Goal: Information Seeking & Learning: Compare options

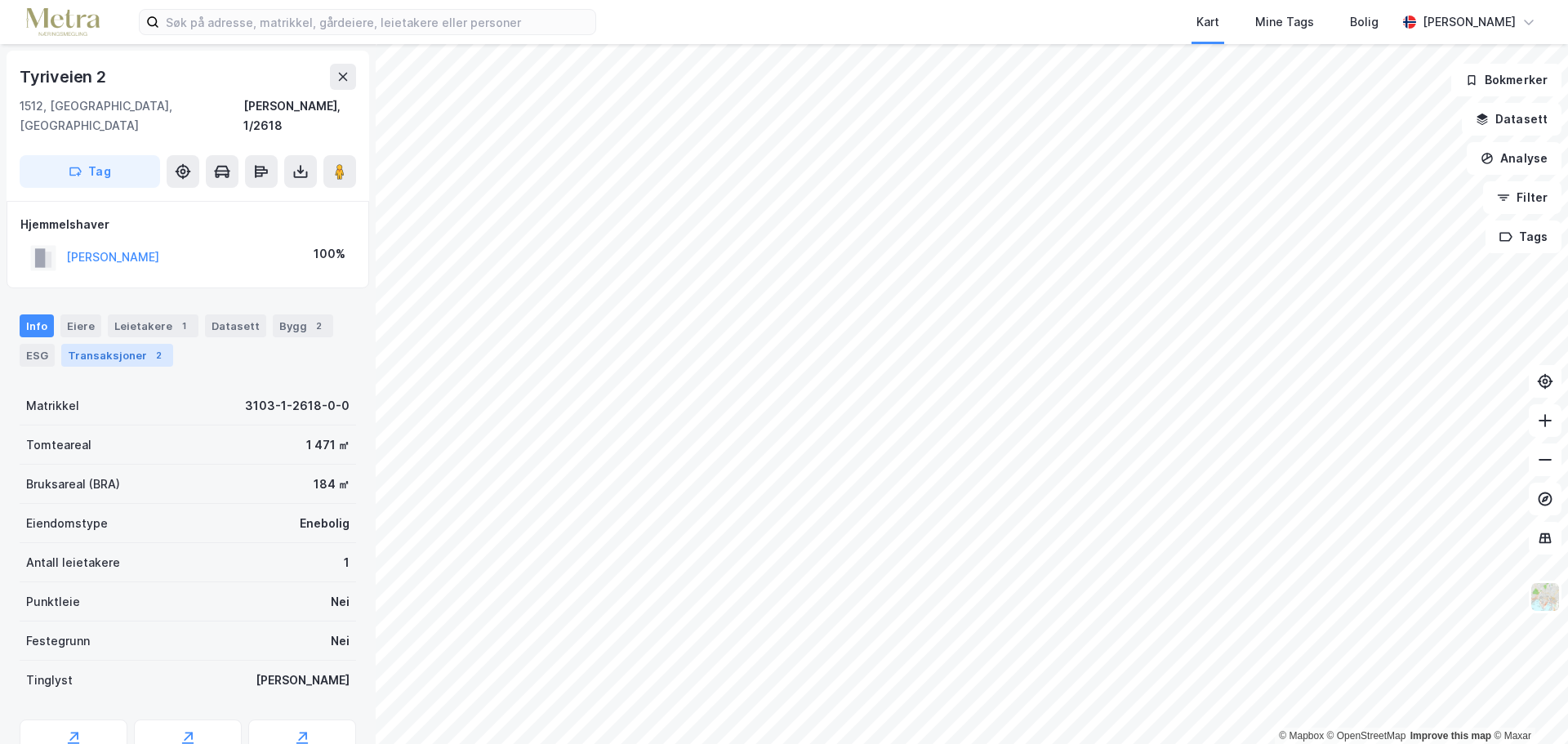
click at [108, 344] on div "Transaksjoner 2" at bounding box center [117, 355] width 112 height 23
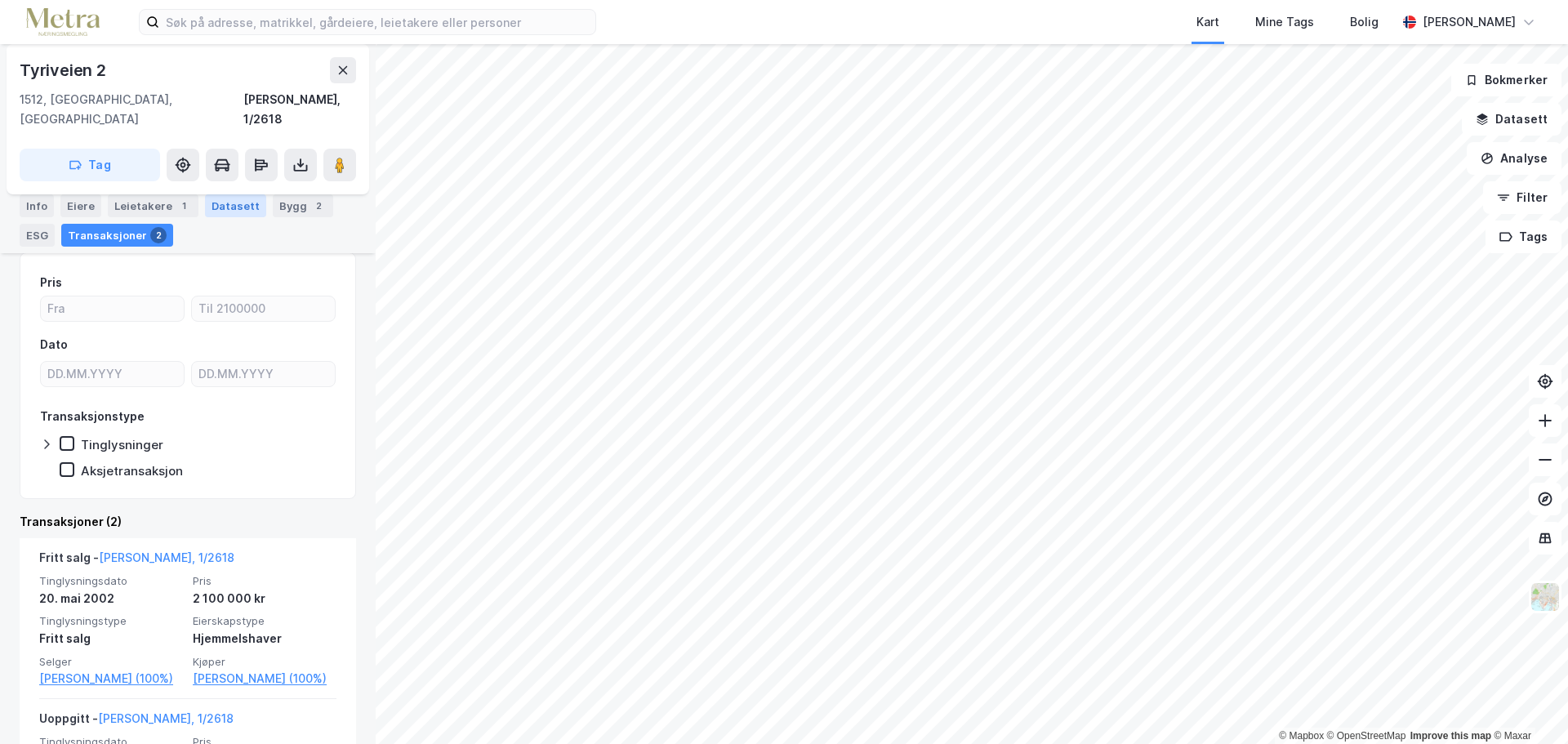
scroll to position [288, 0]
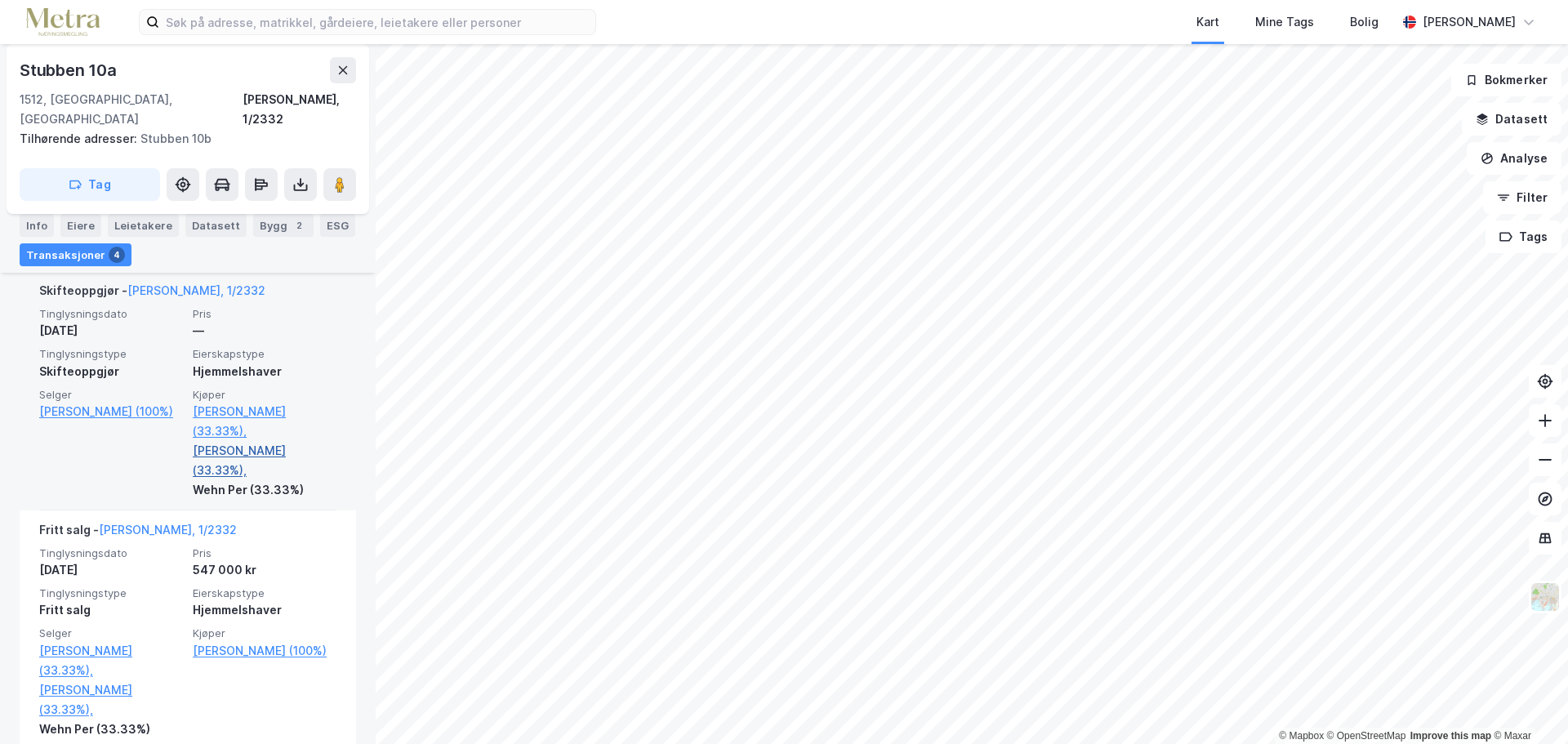
scroll to position [709, 0]
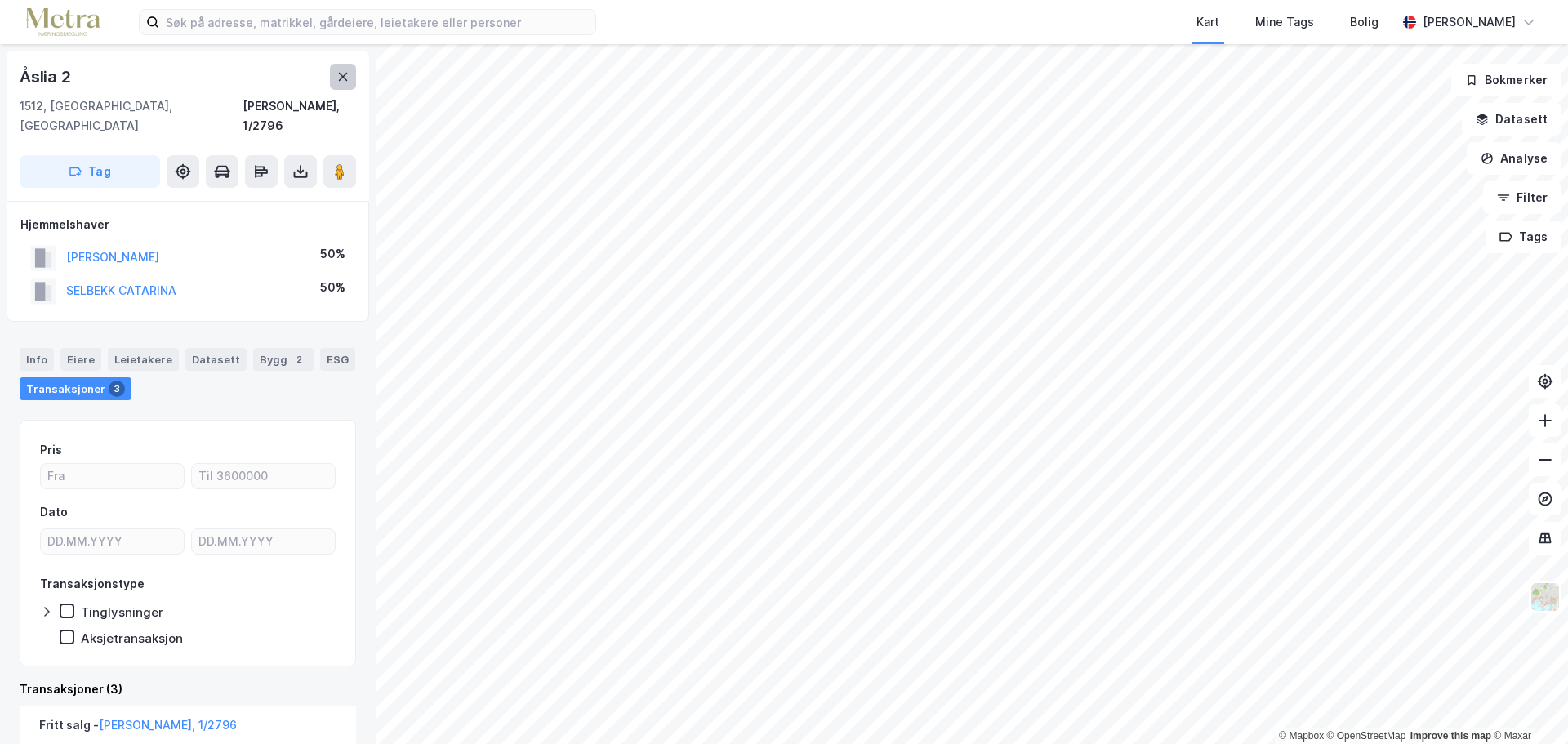
click at [342, 86] on button at bounding box center [343, 77] width 26 height 26
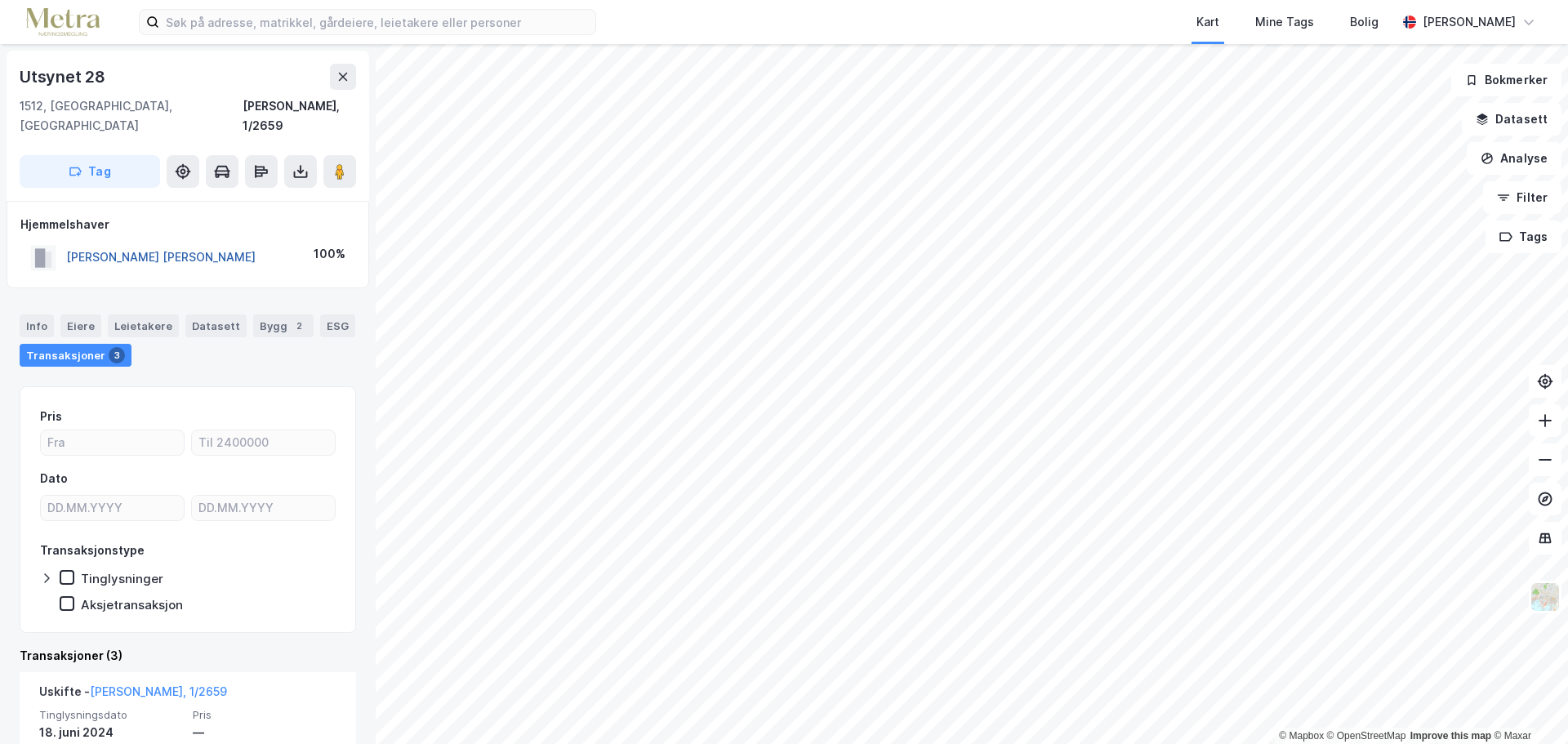
drag, startPoint x: 176, startPoint y: 233, endPoint x: 136, endPoint y: 234, distance: 40.0
click at [0, 0] on button "KRISTIANSEN JAN ERIK" at bounding box center [0, 0] width 0 height 0
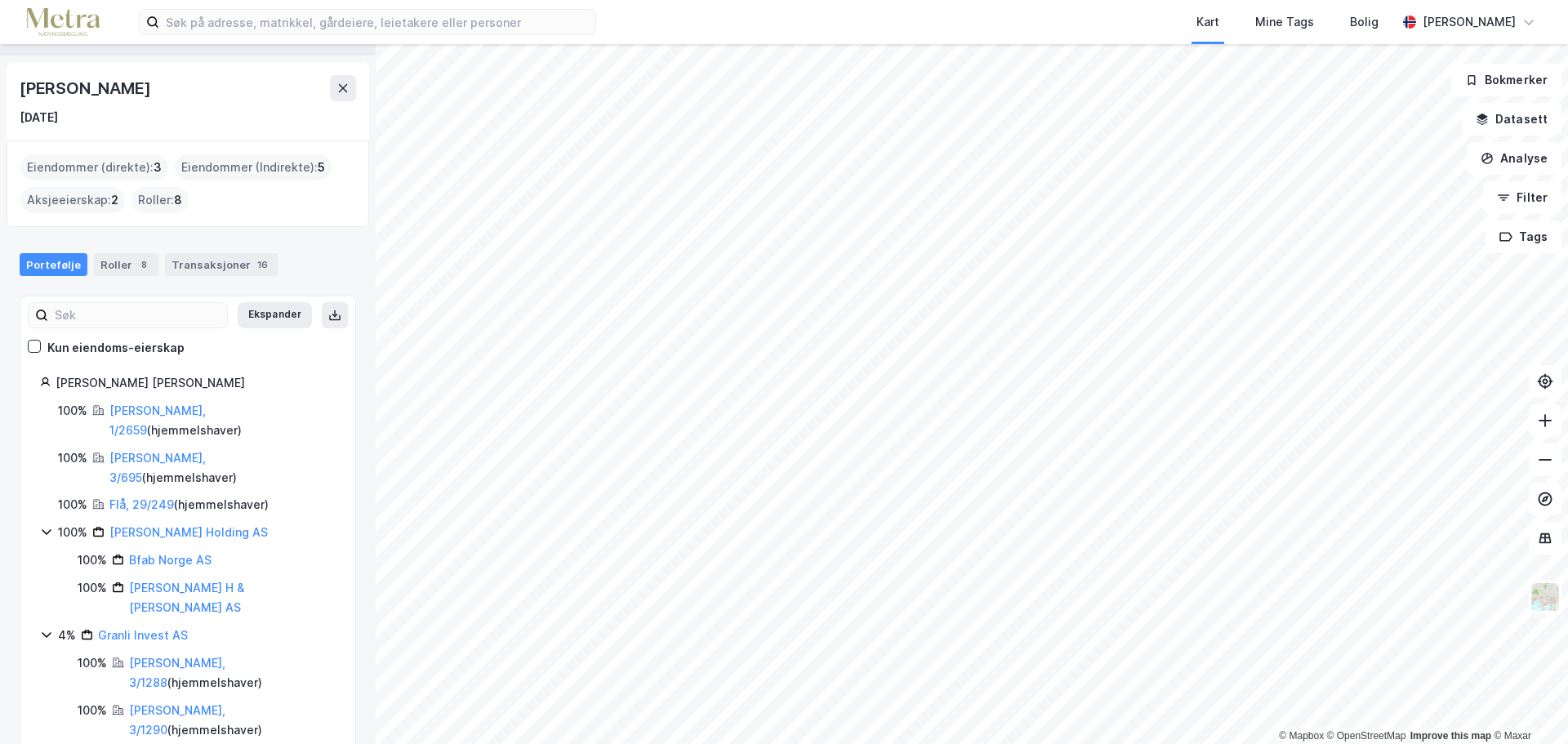
scroll to position [62, 0]
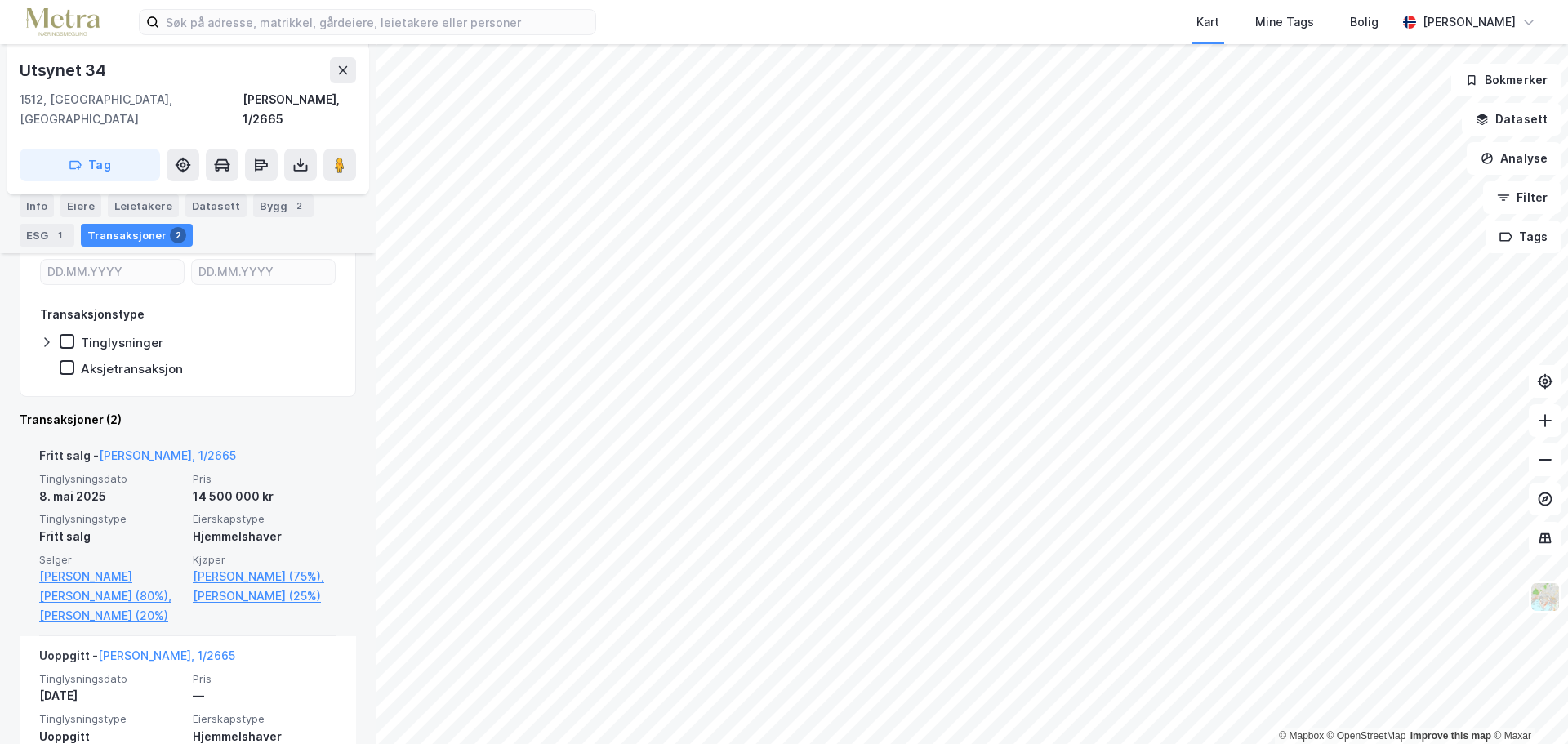
scroll to position [155, 0]
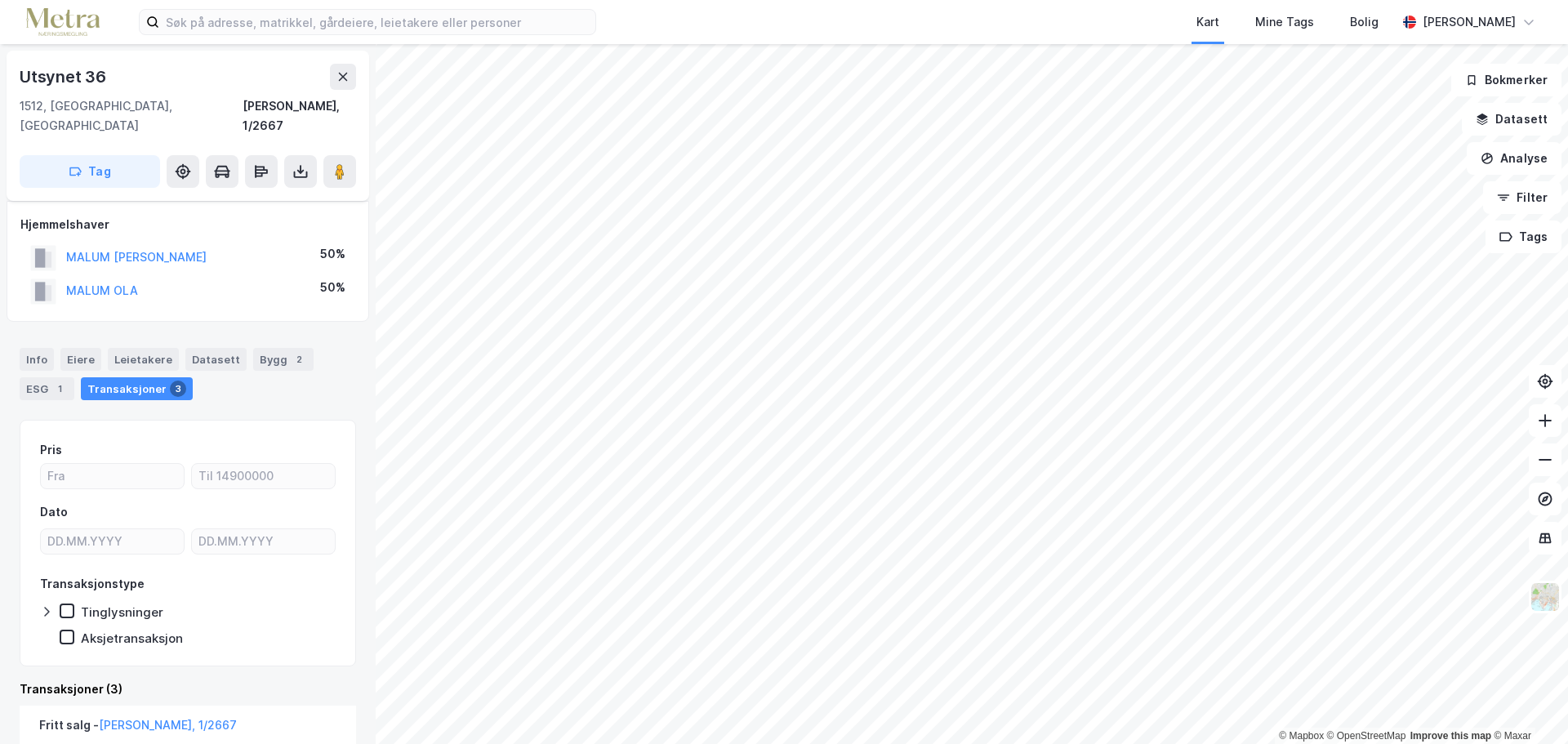
scroll to position [409, 0]
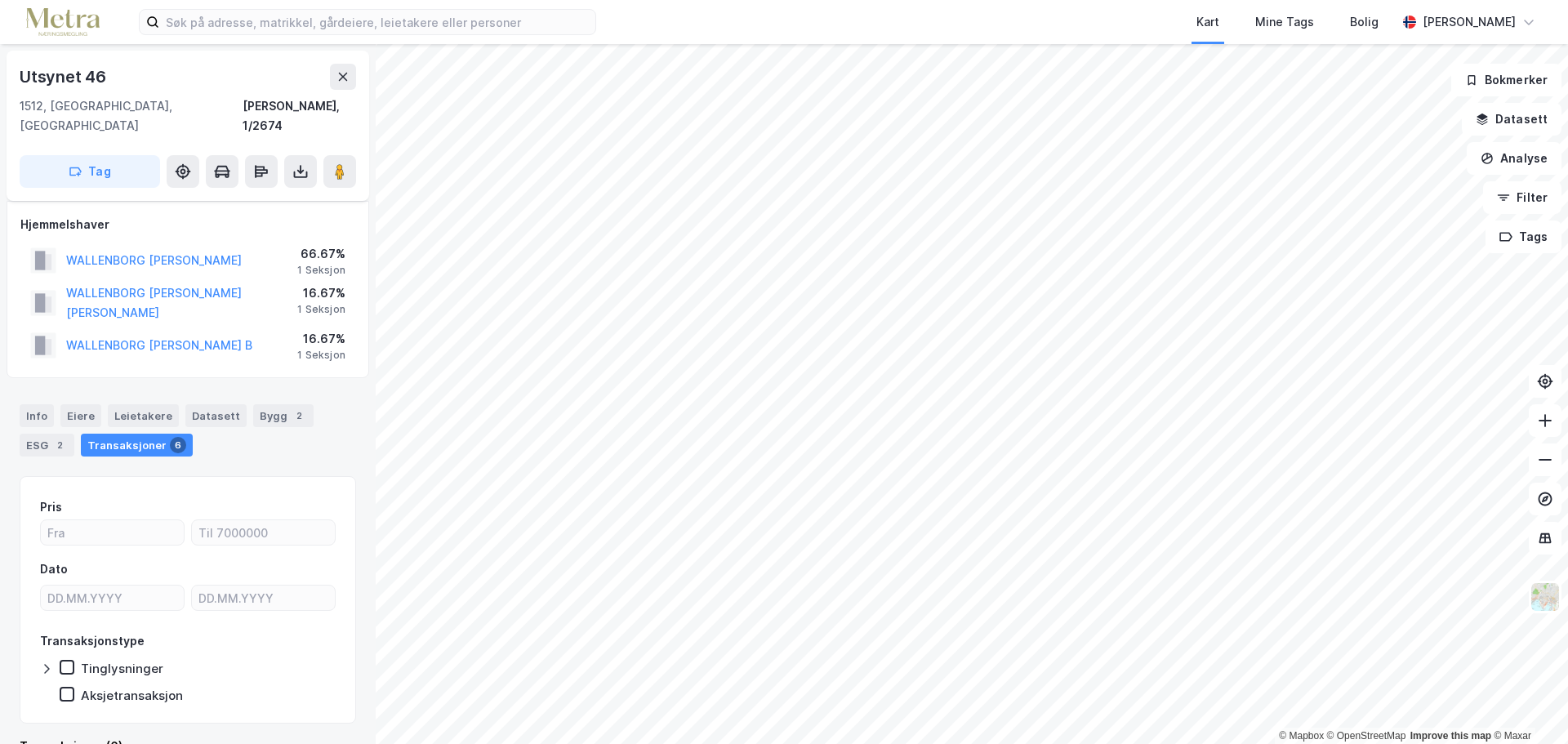
scroll to position [12, 0]
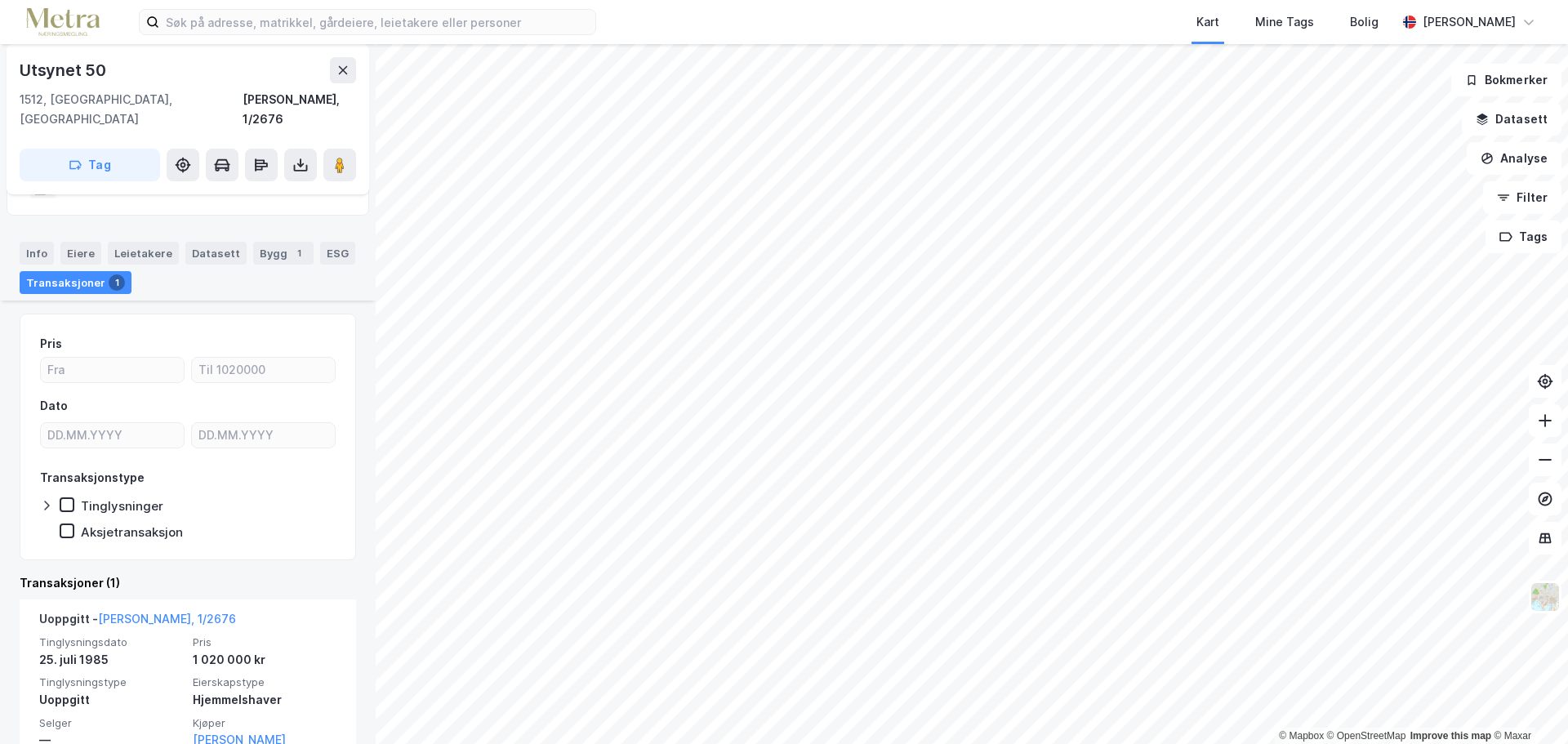
scroll to position [164, 0]
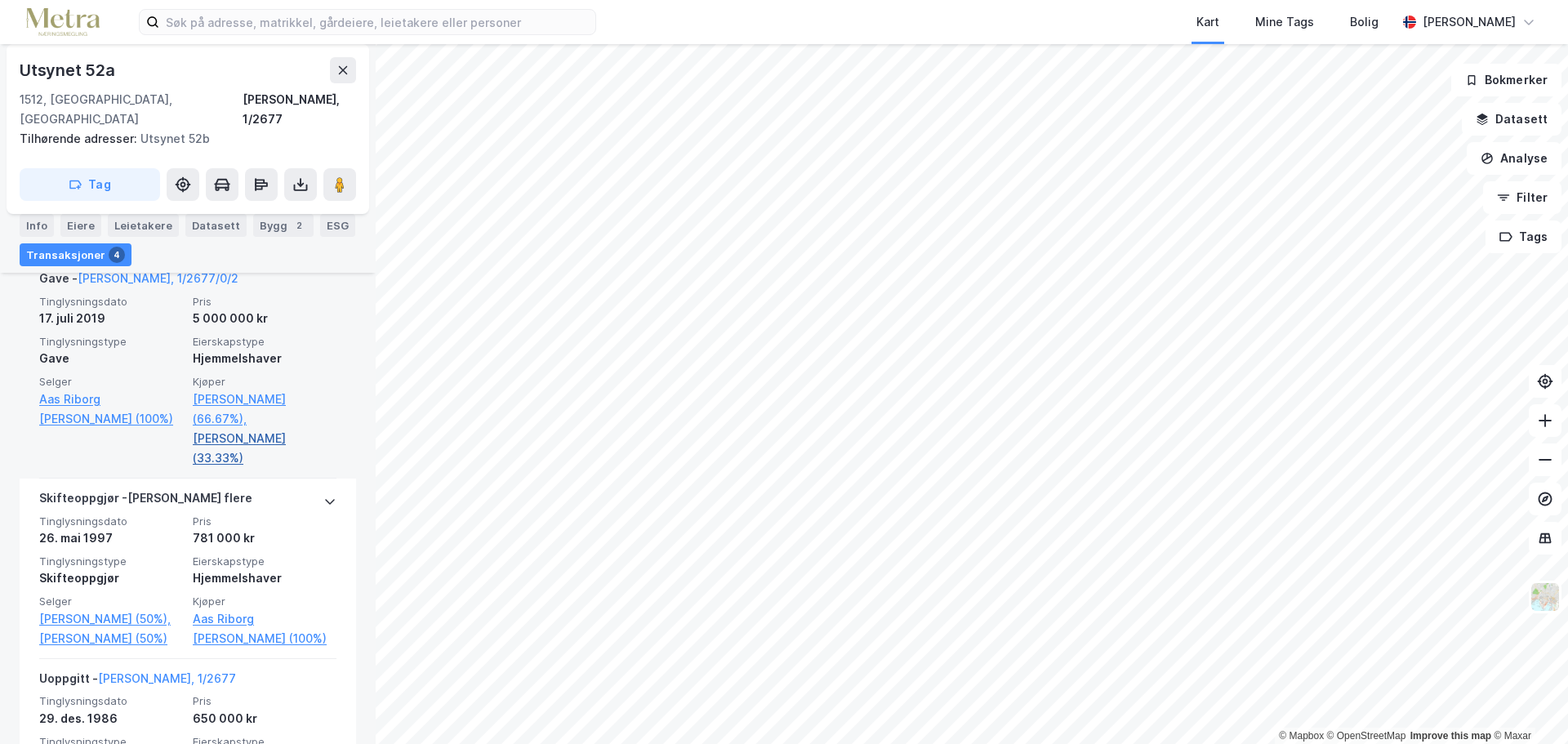
scroll to position [686, 0]
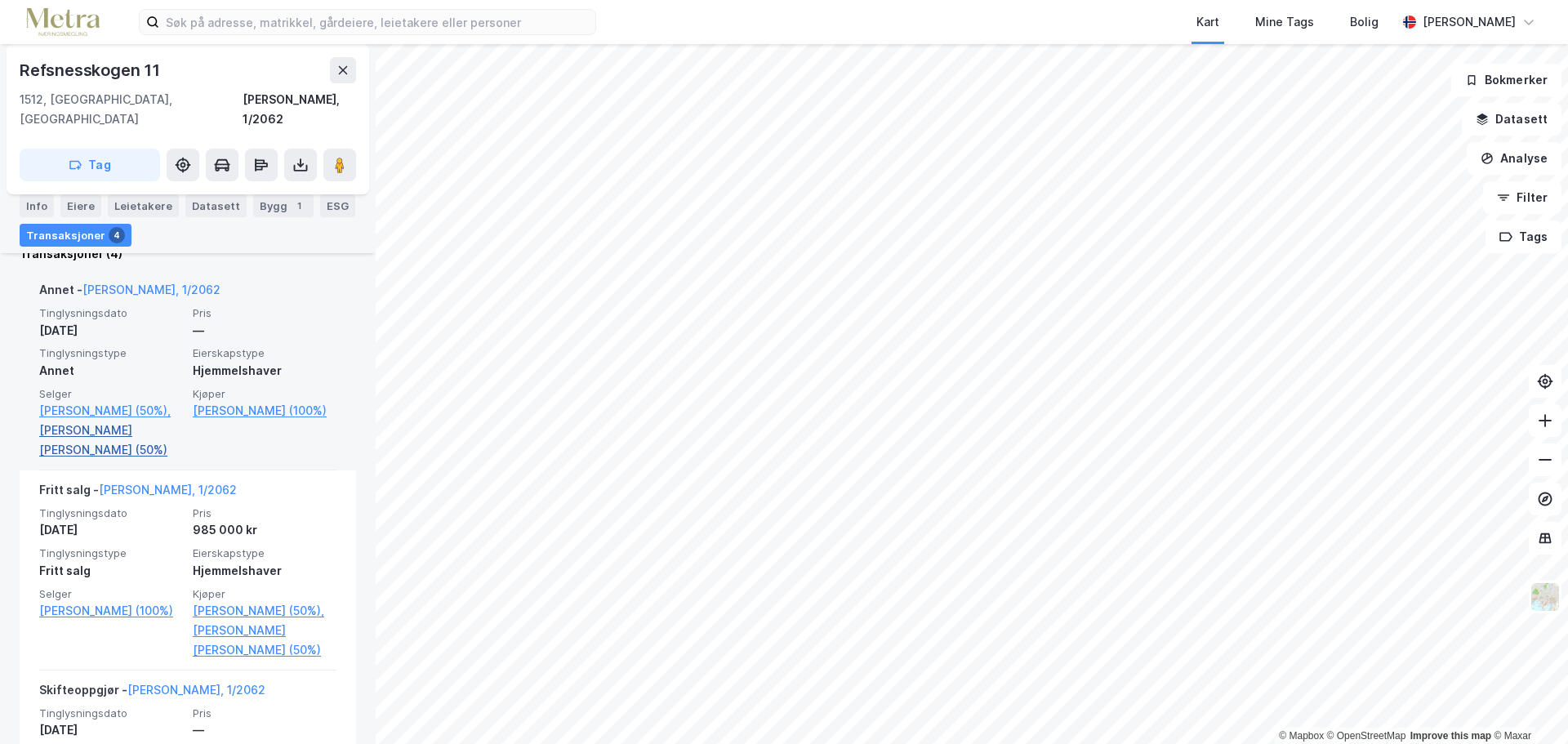
scroll to position [409, 0]
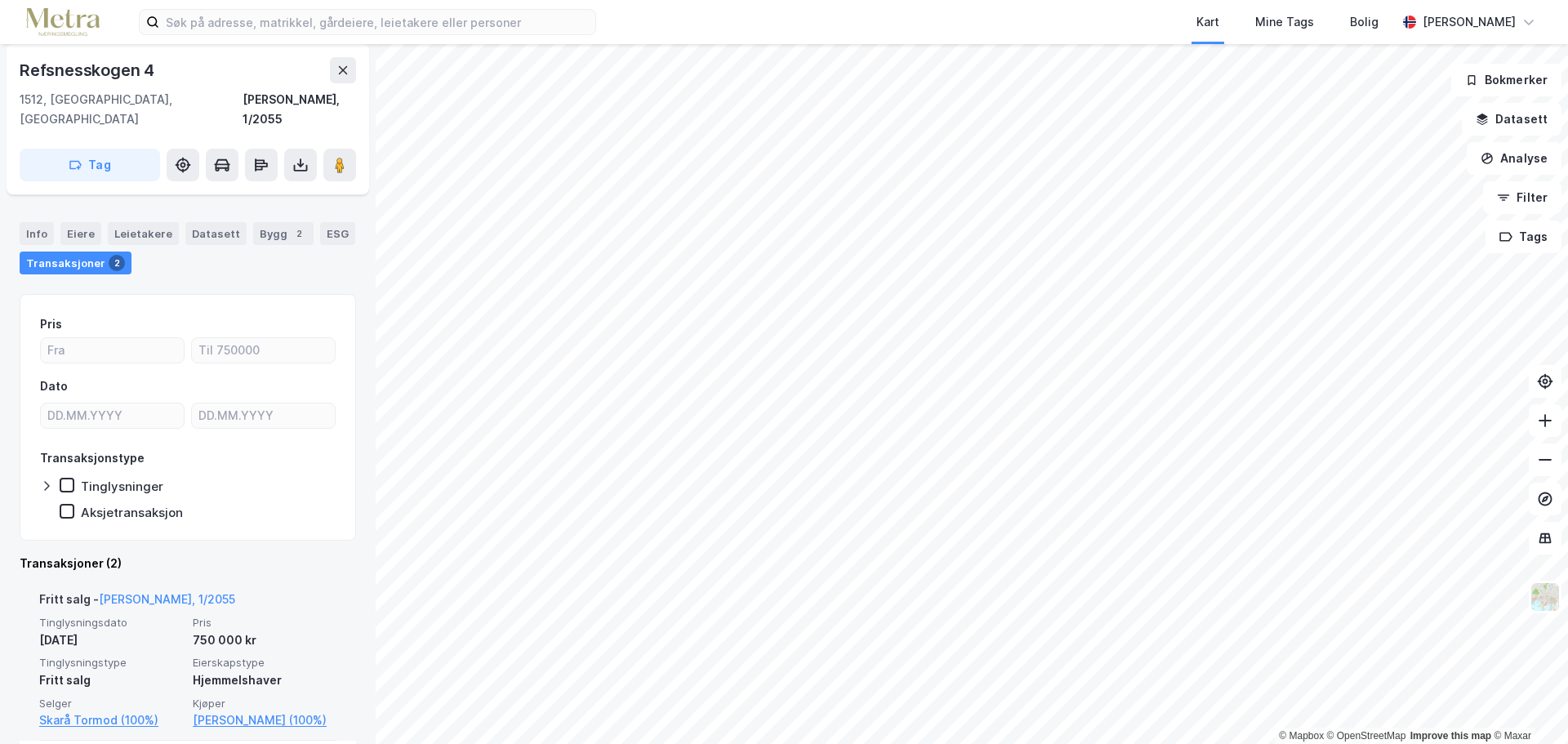
scroll to position [245, 0]
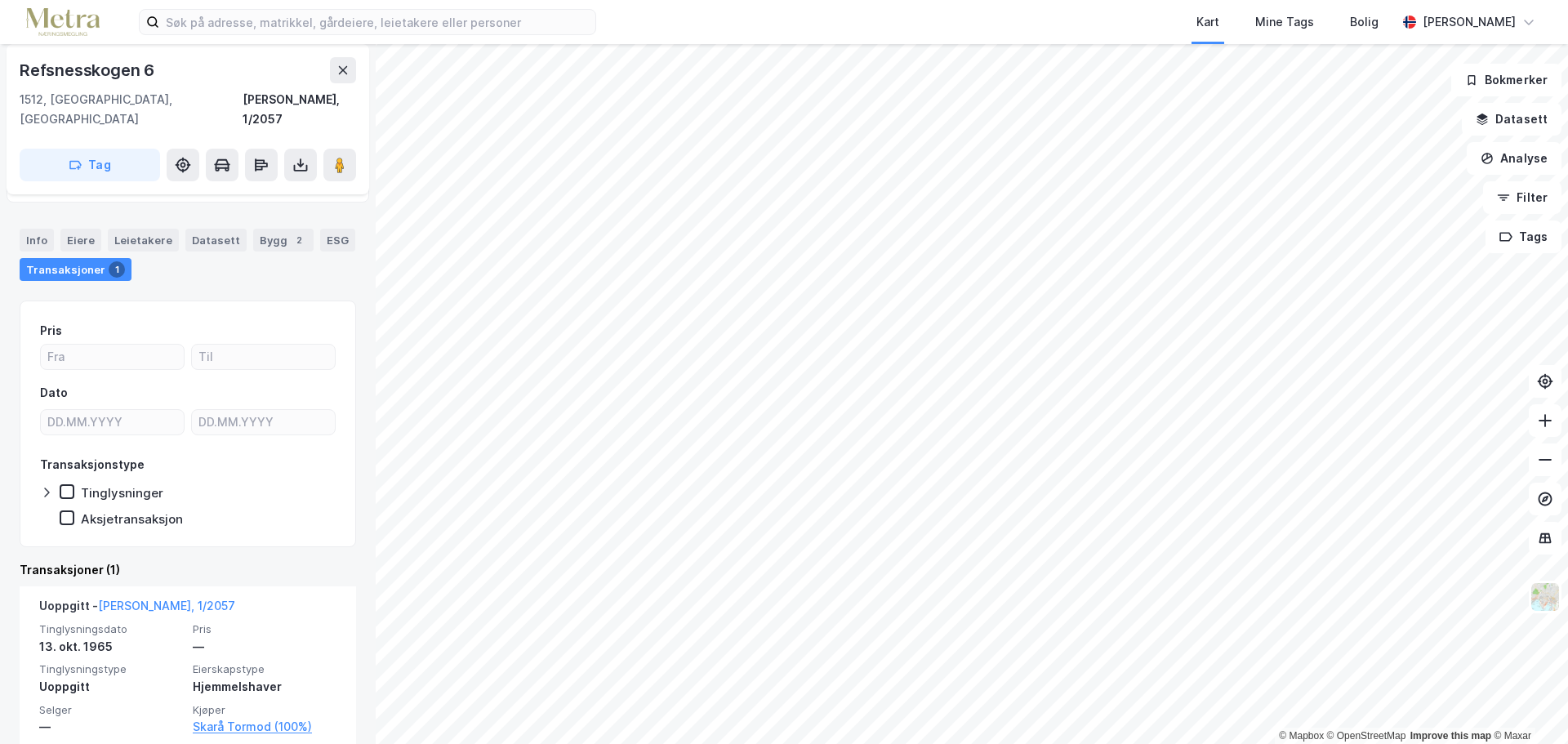
scroll to position [88, 0]
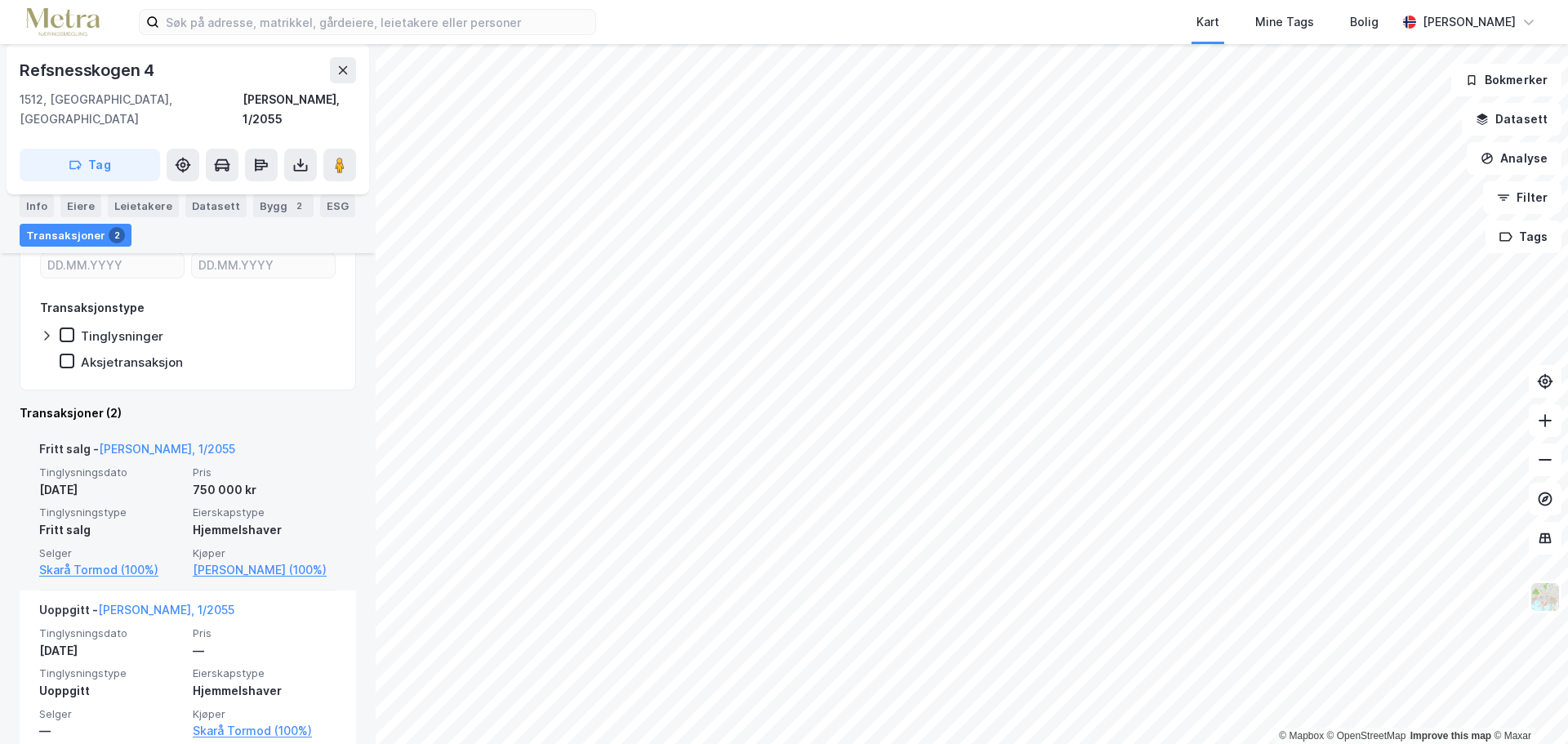
scroll to position [249, 0]
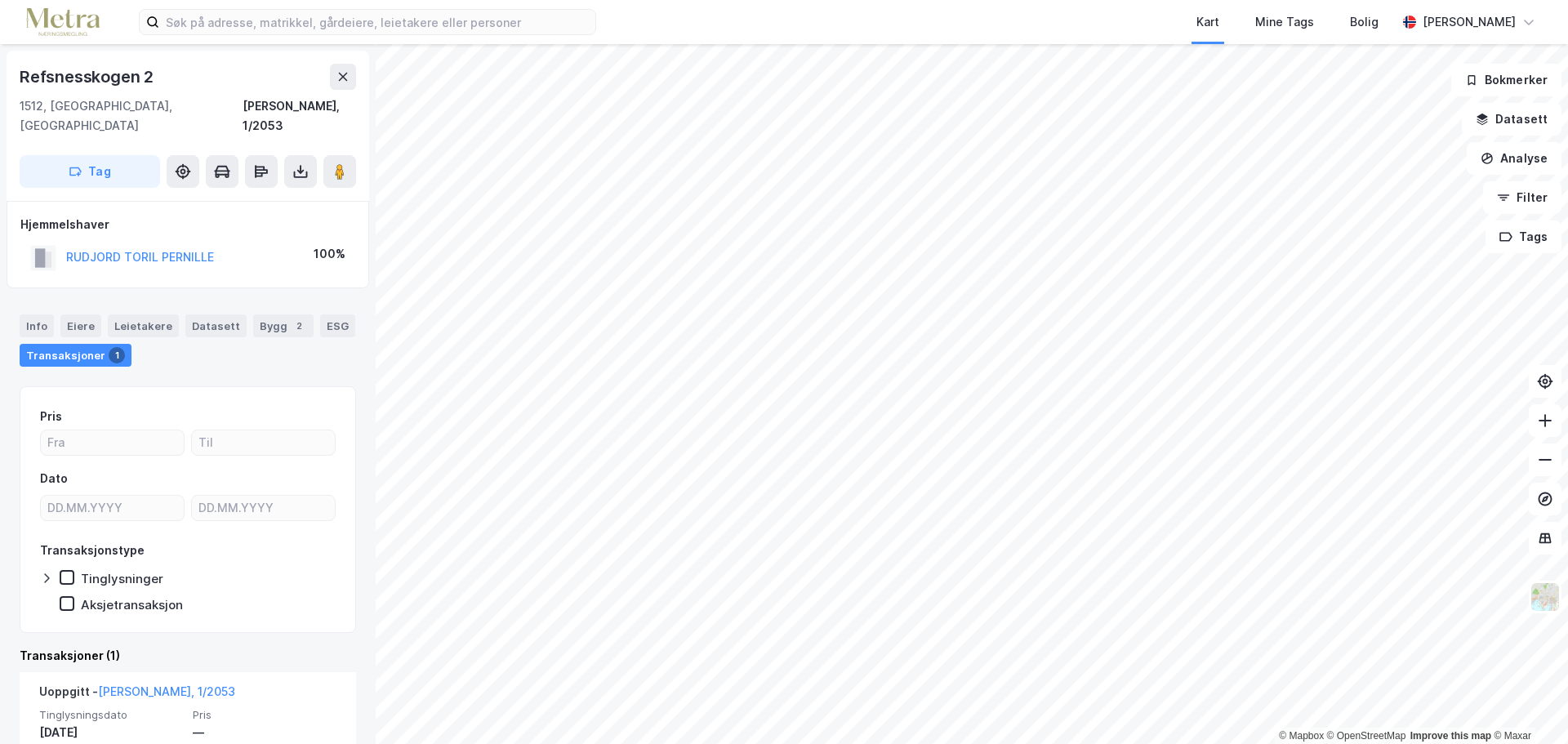
scroll to position [108, 0]
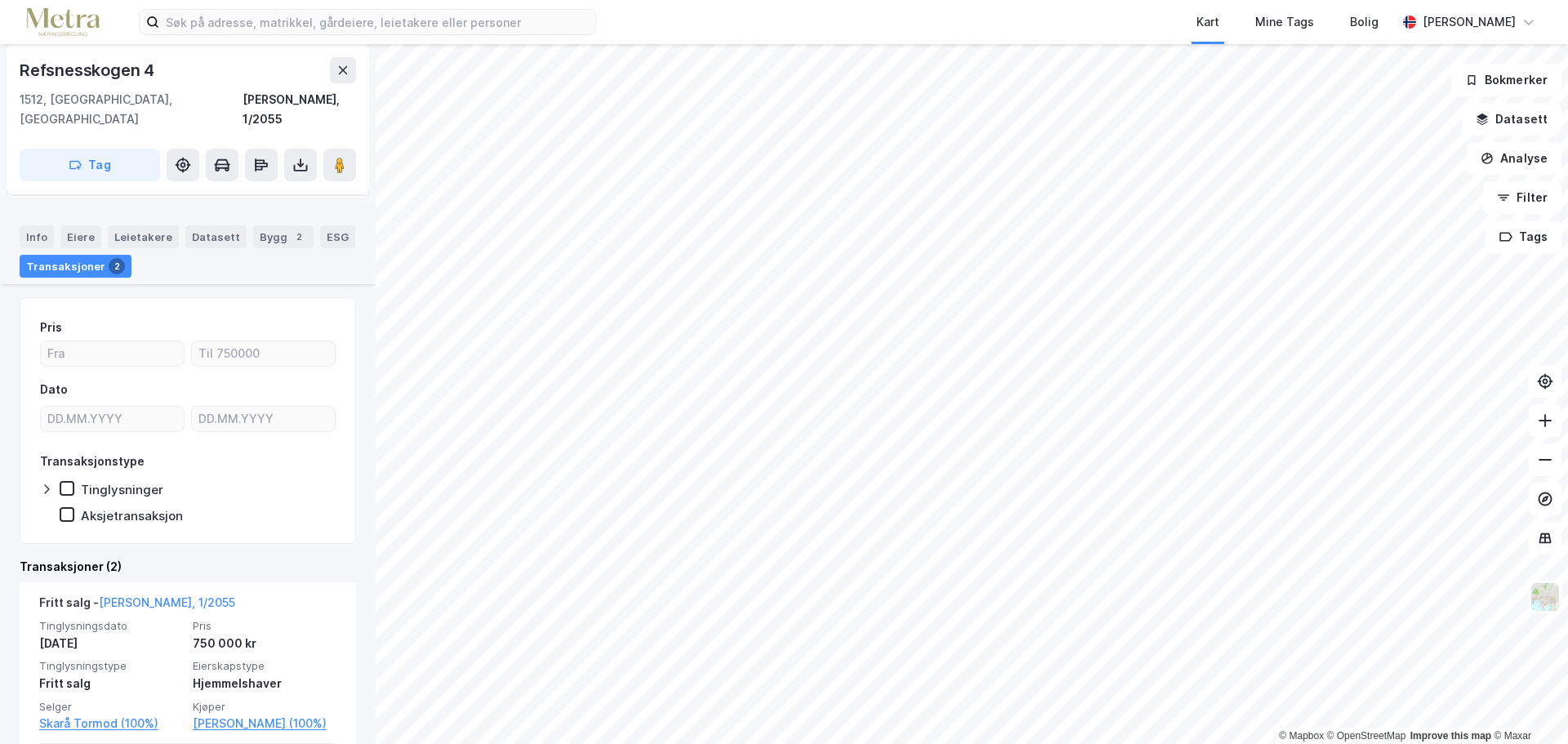
scroll to position [164, 0]
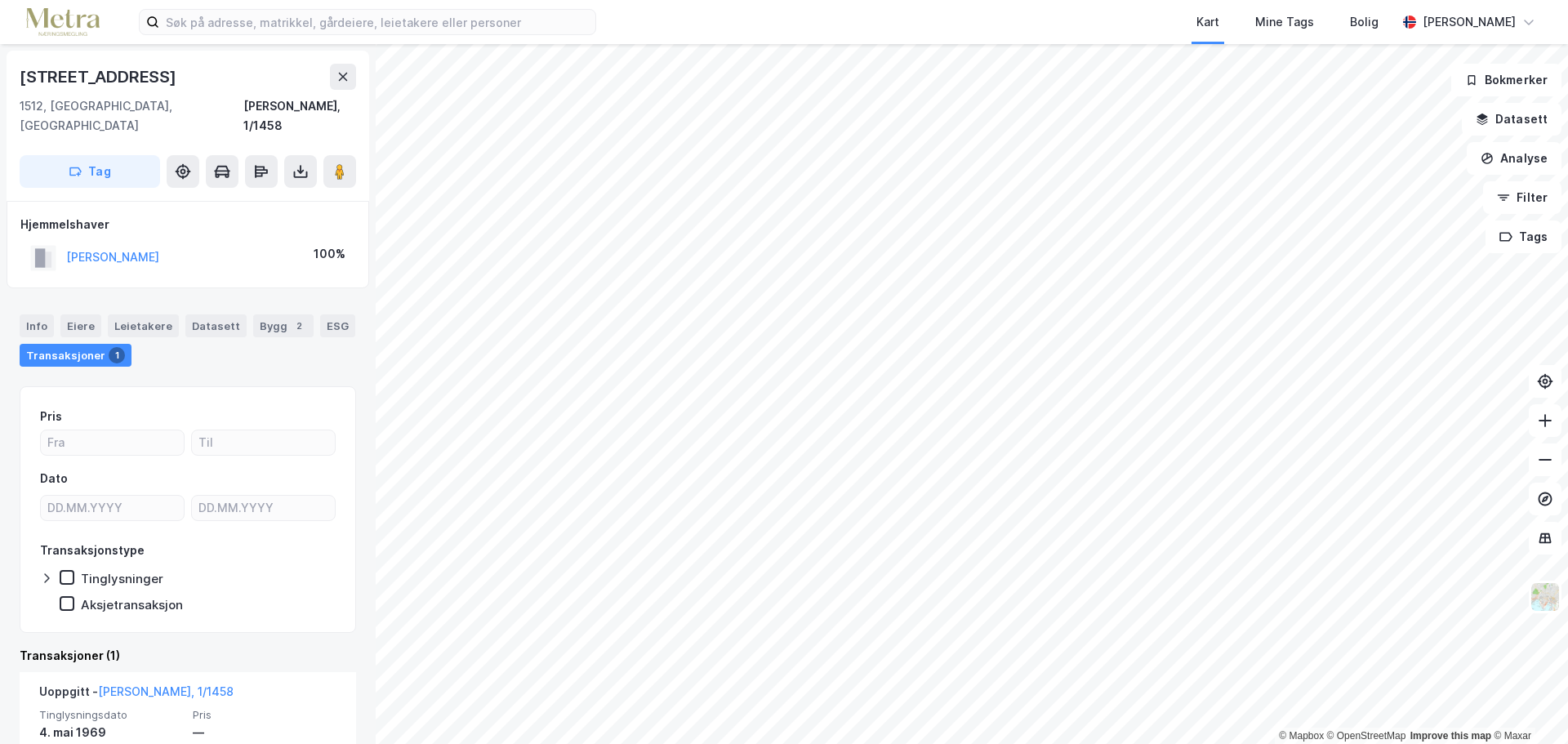
drag, startPoint x: 172, startPoint y: 521, endPoint x: 181, endPoint y: 428, distance: 93.4
click at [181, 428] on div "Pris Dato Transaksjonstype Tinglysninger Aksjetransaksjon" at bounding box center [188, 509] width 296 height 206
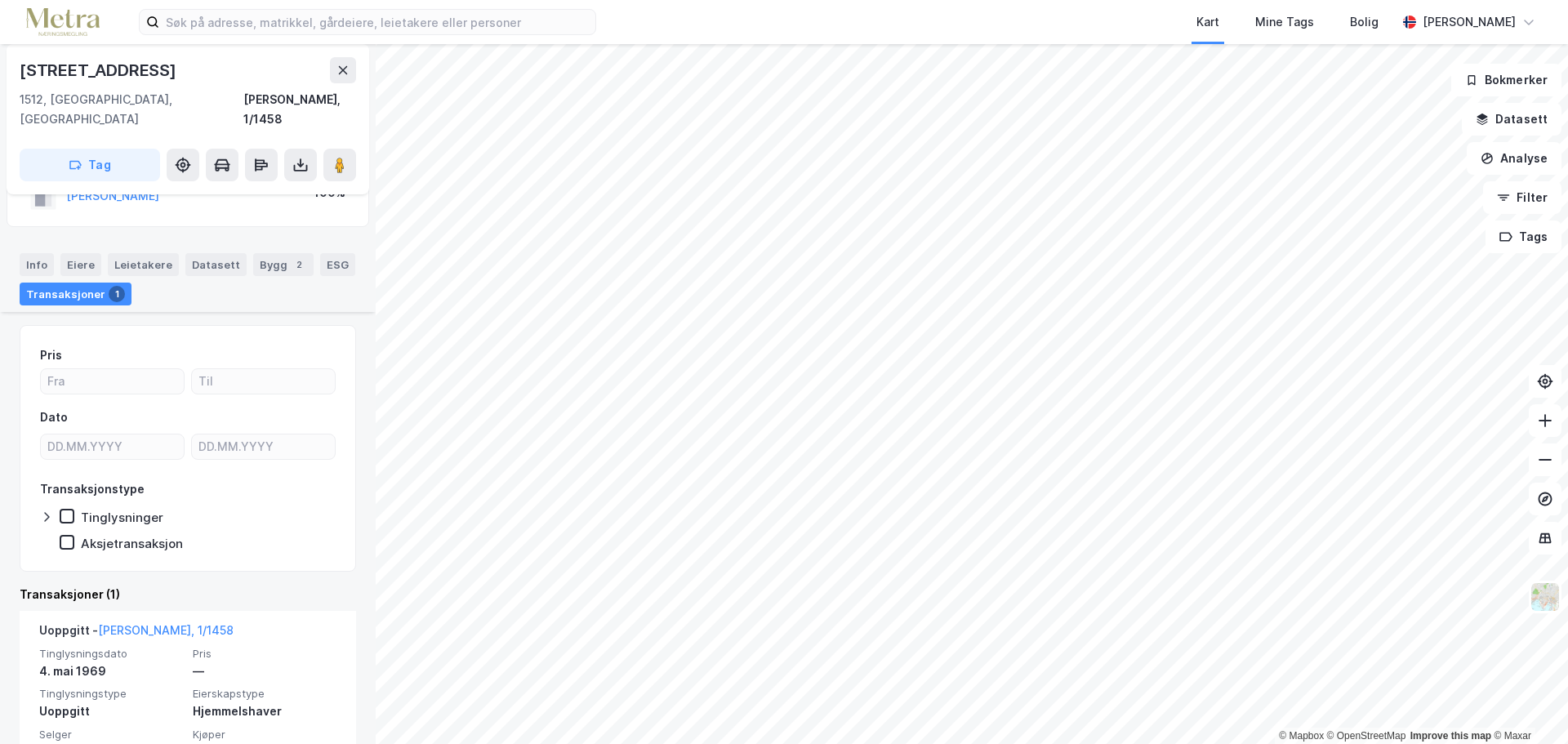
scroll to position [108, 0]
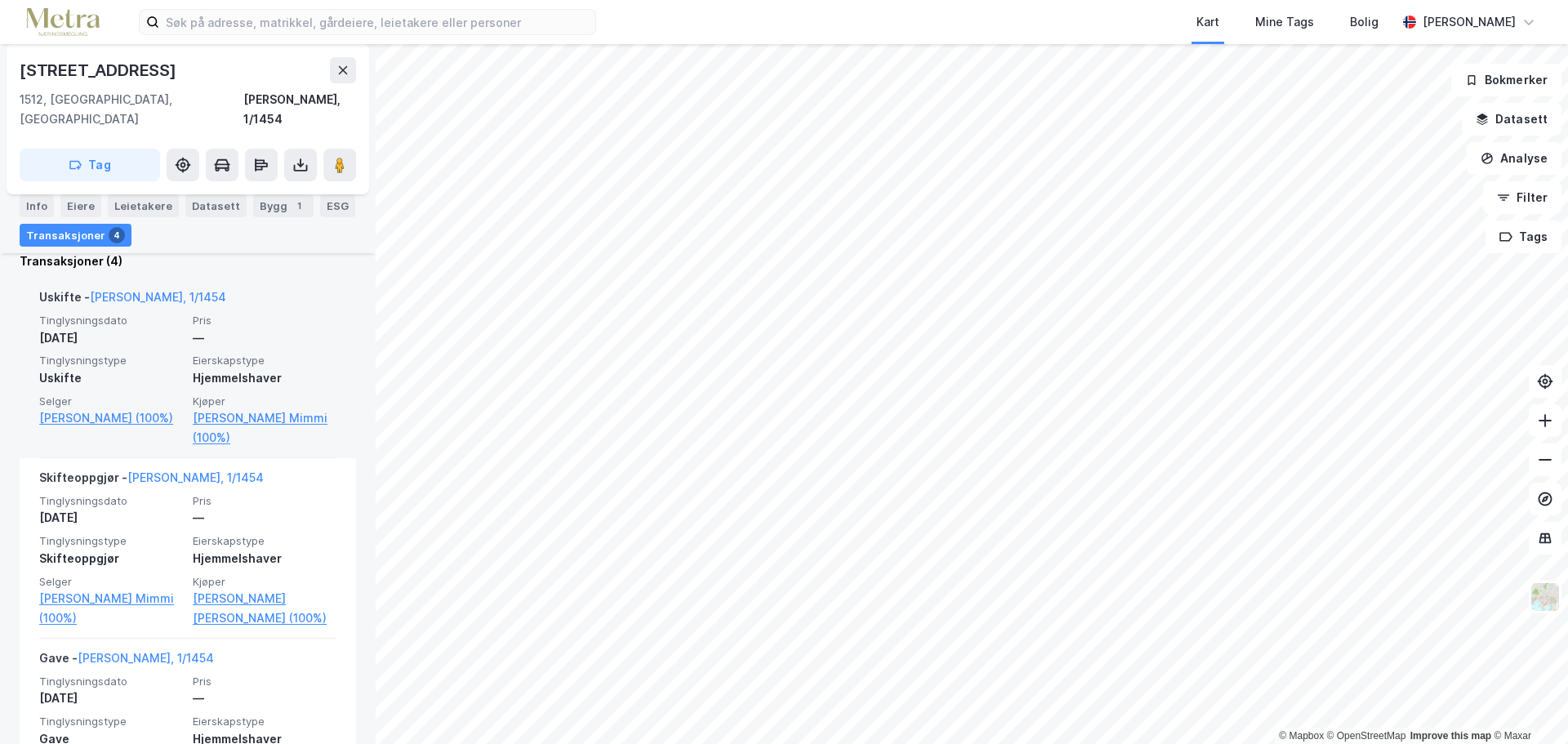
scroll to position [409, 0]
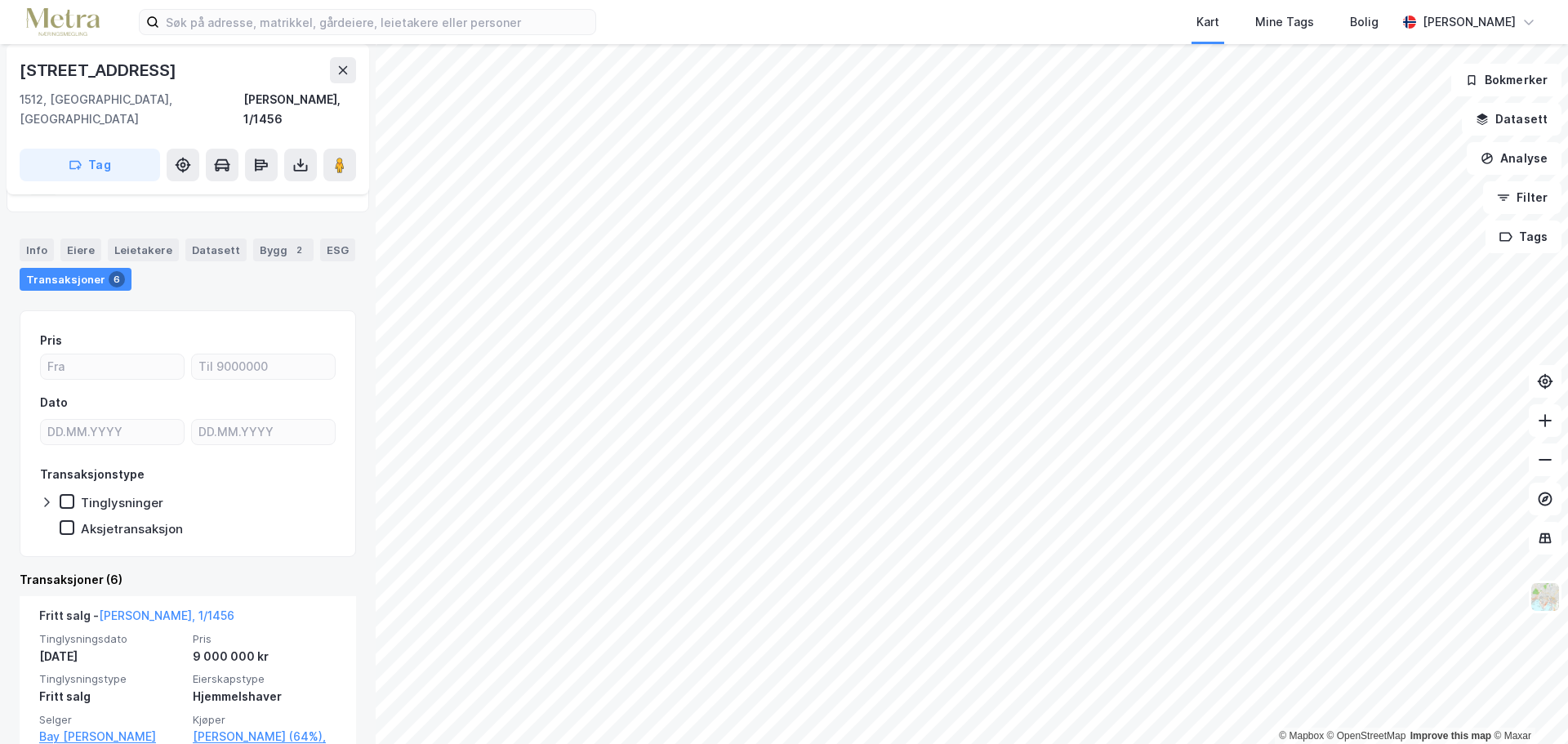
scroll to position [164, 0]
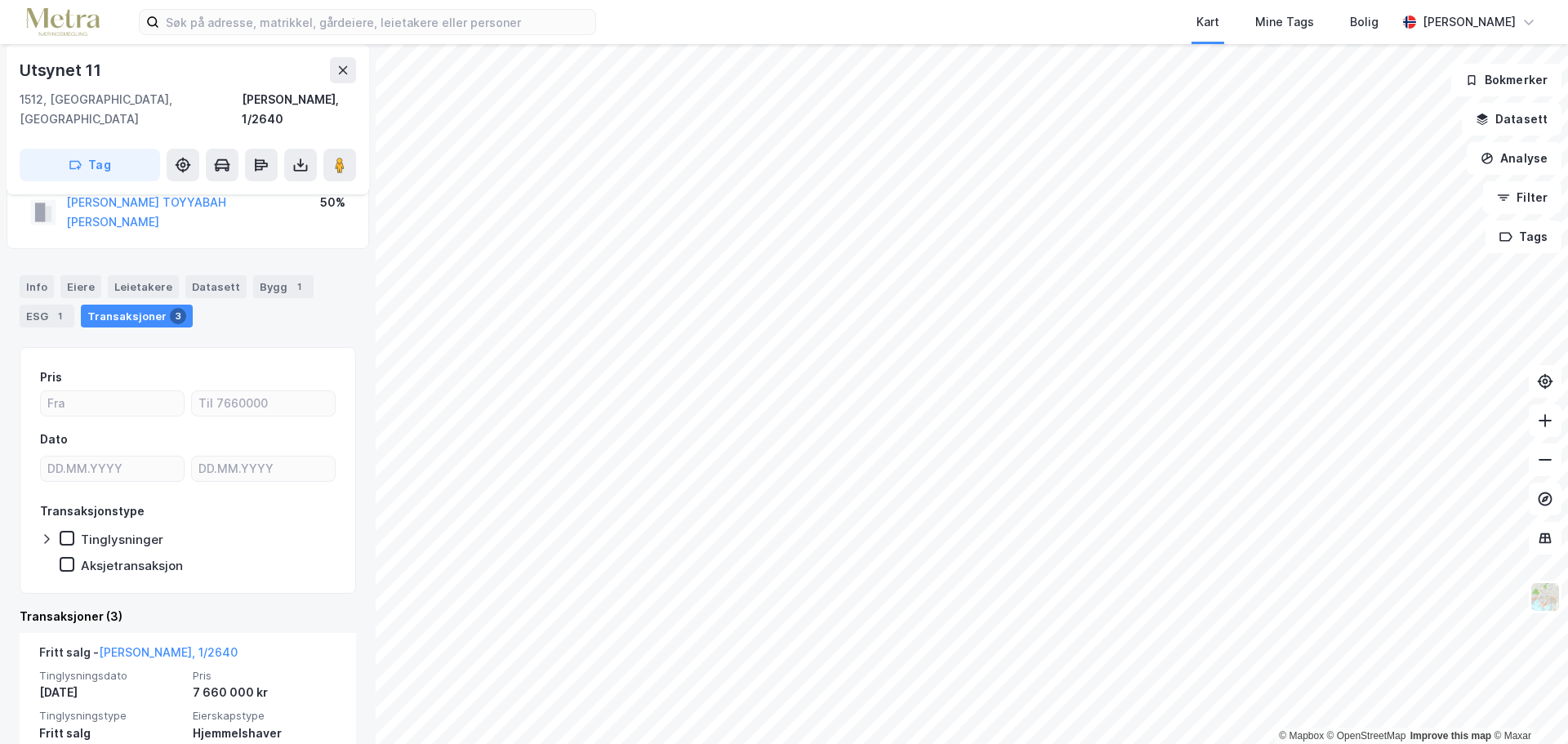
scroll to position [164, 0]
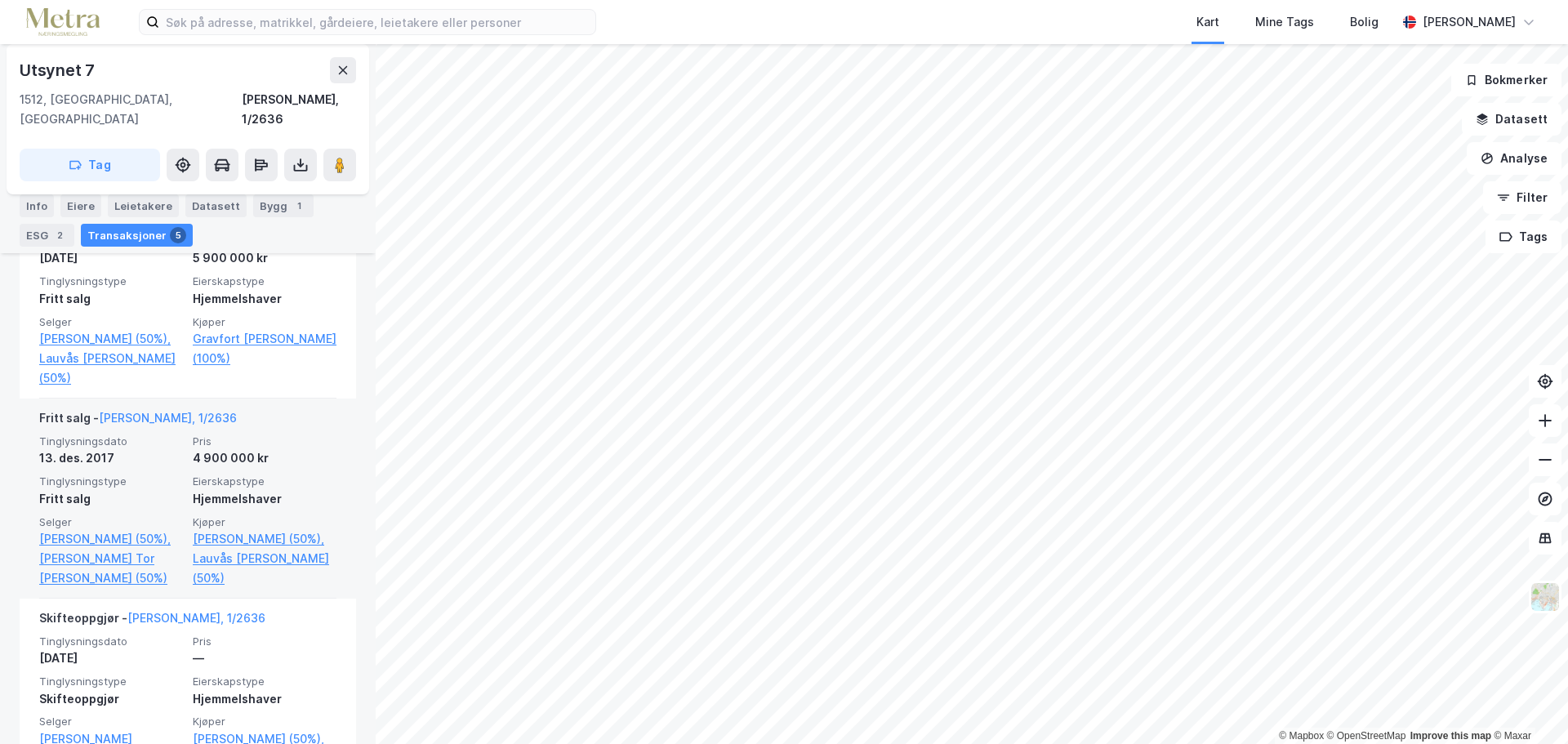
scroll to position [817, 0]
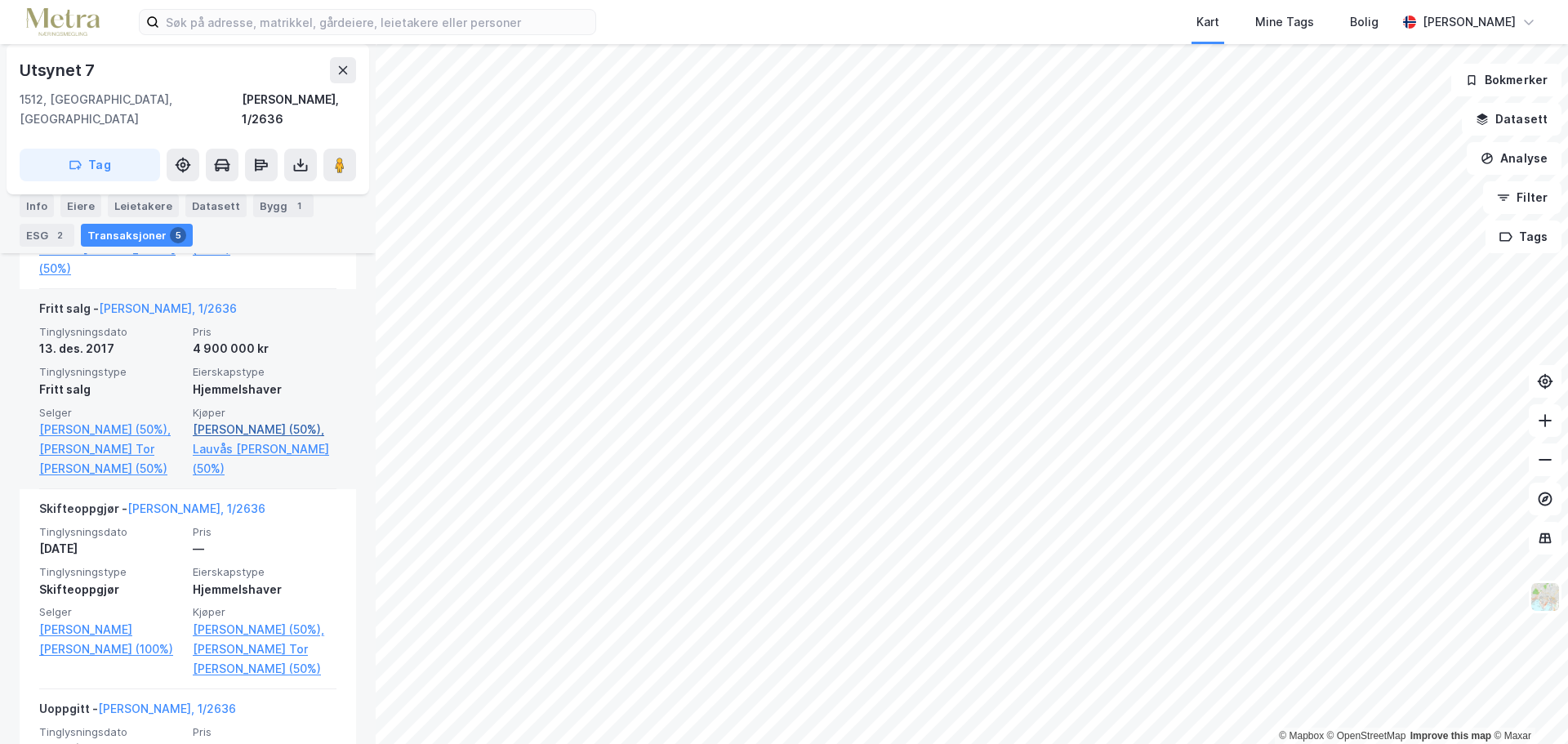
click at [238, 420] on link "Kristiansen Roar (50%)," at bounding box center [264, 430] width 144 height 19
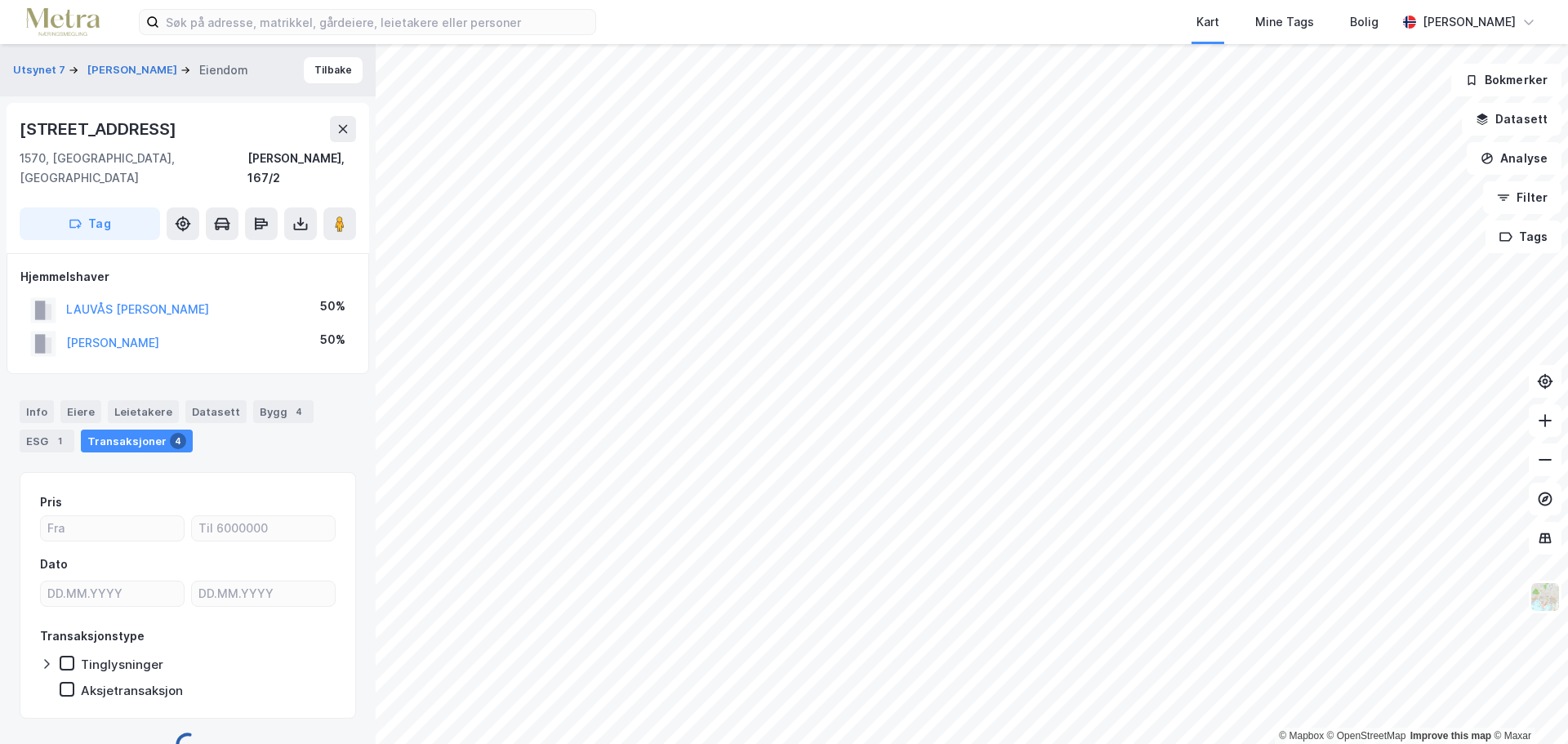
scroll to position [14, 0]
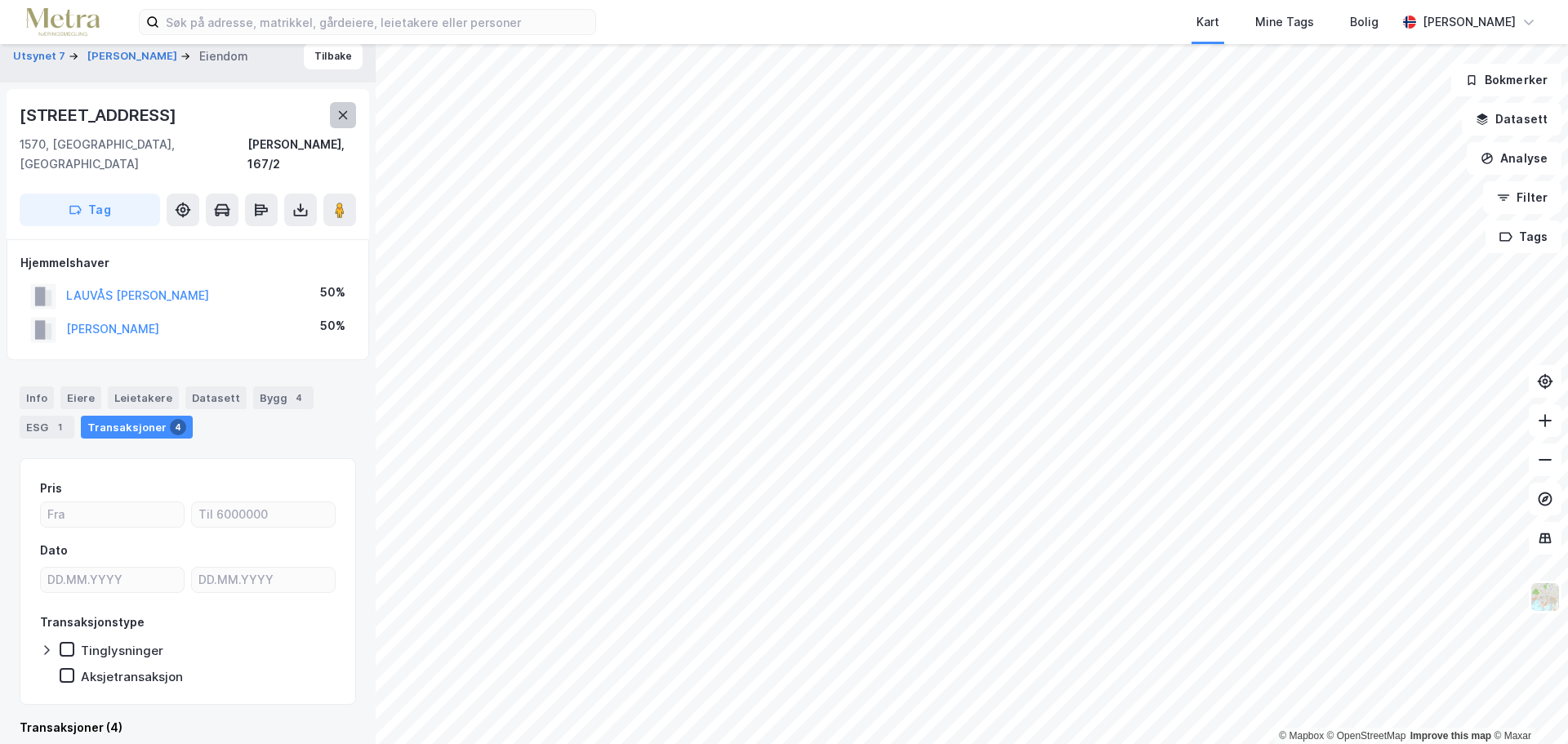
click at [350, 108] on button at bounding box center [343, 115] width 26 height 26
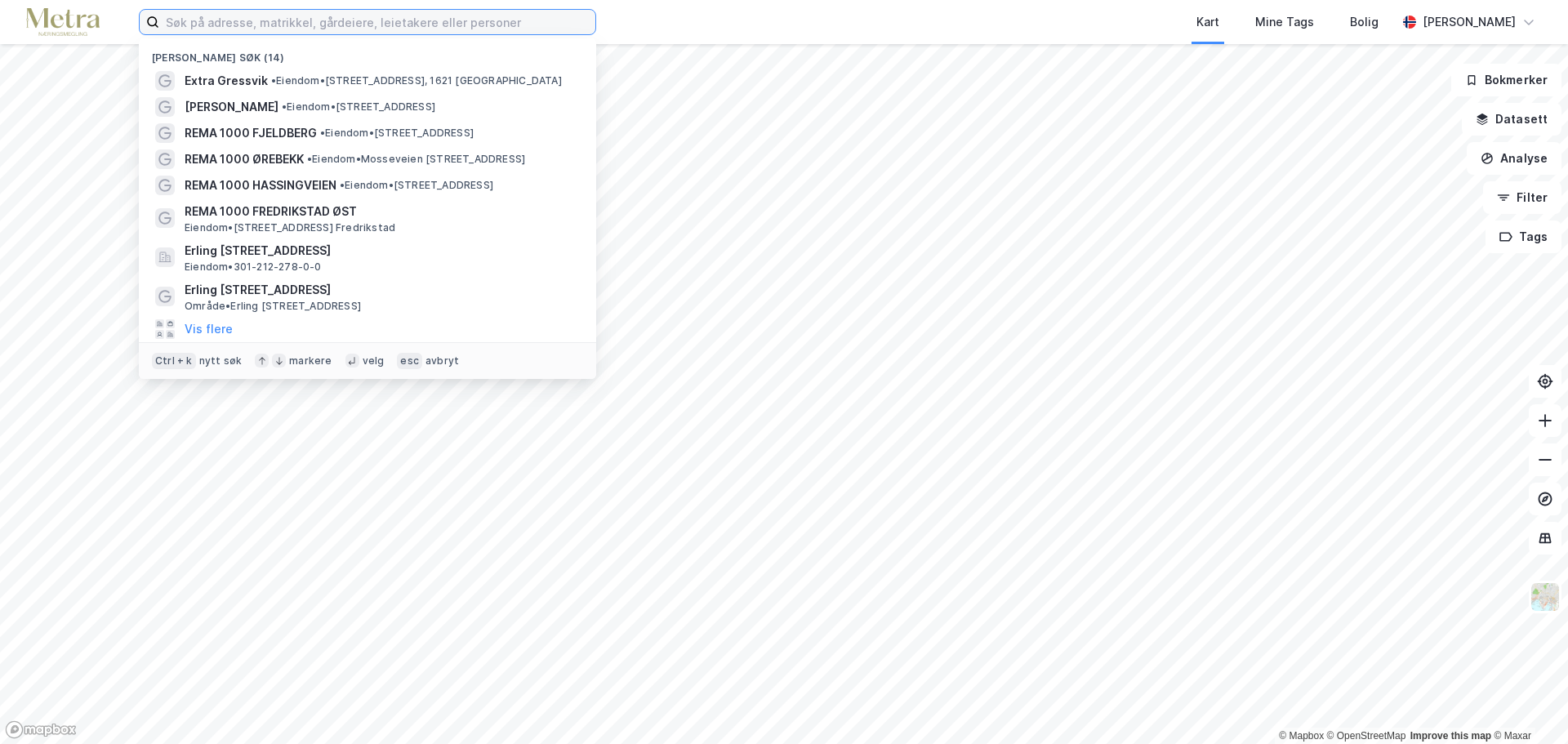
click at [226, 28] on input at bounding box center [377, 22] width 437 height 25
type input "p"
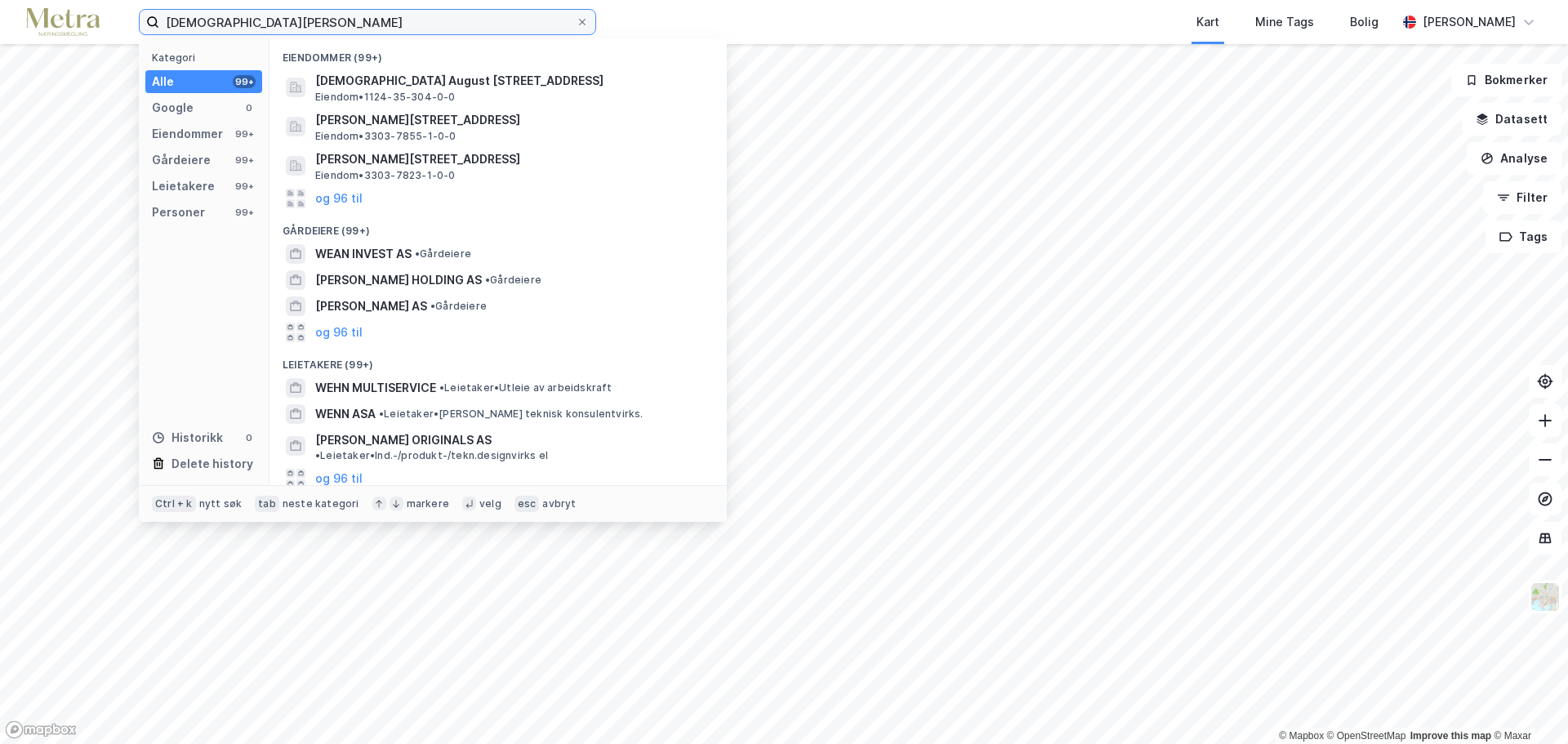
type input "christian wehn"
click at [187, 136] on div "Eiendommer" at bounding box center [188, 134] width 71 height 19
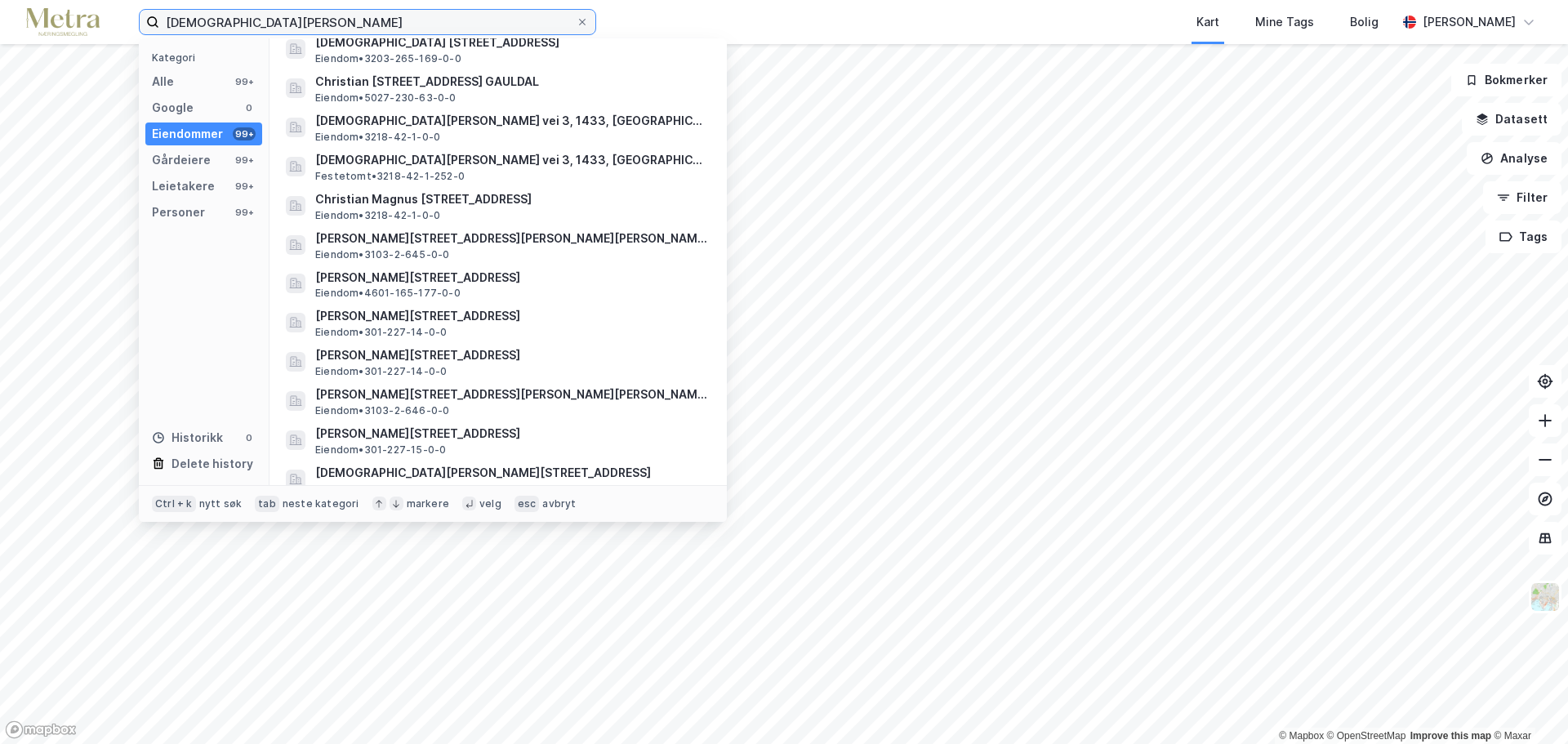
scroll to position [2369, 0]
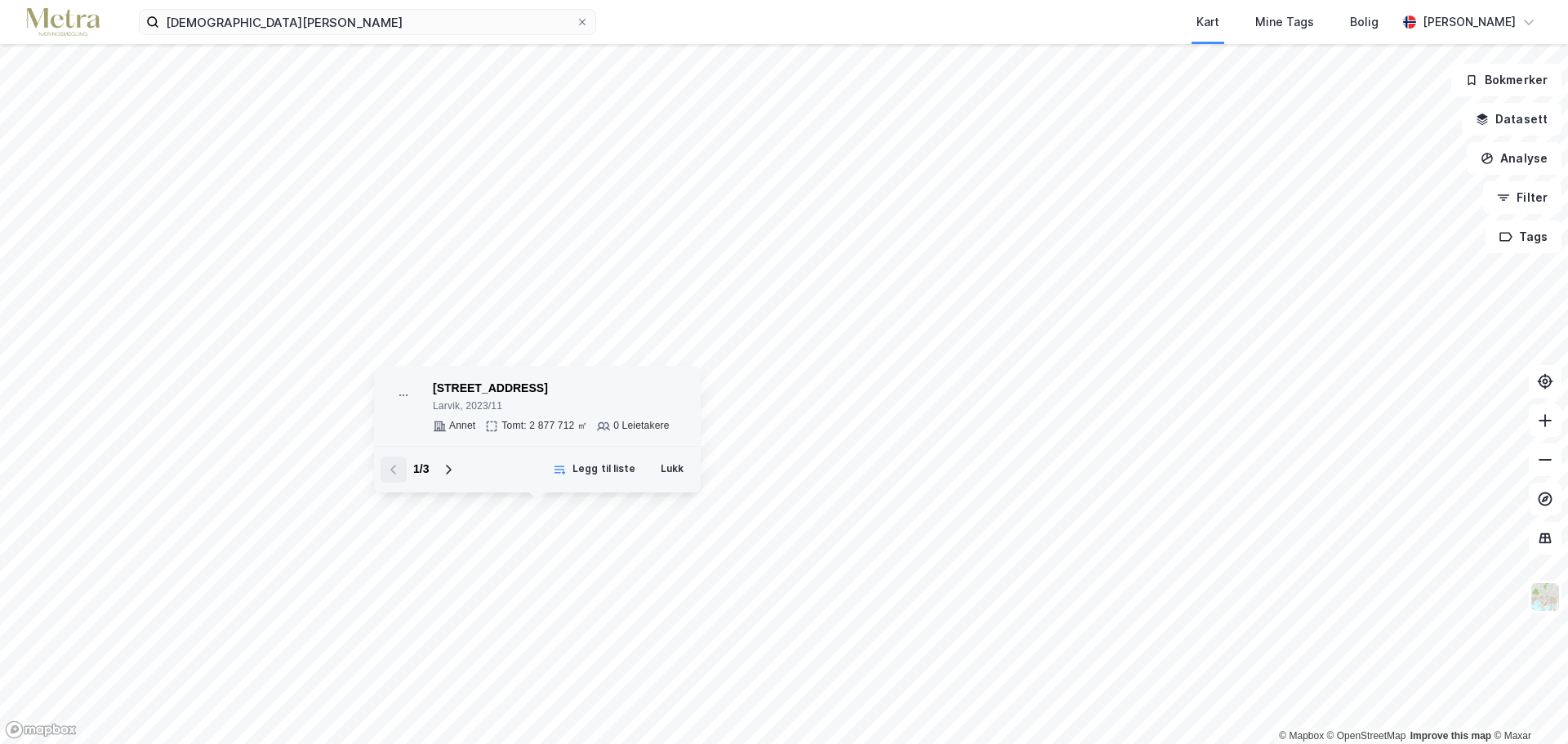
click at [514, 387] on div "Lågendalsveien 745" at bounding box center [550, 389] width 236 height 19
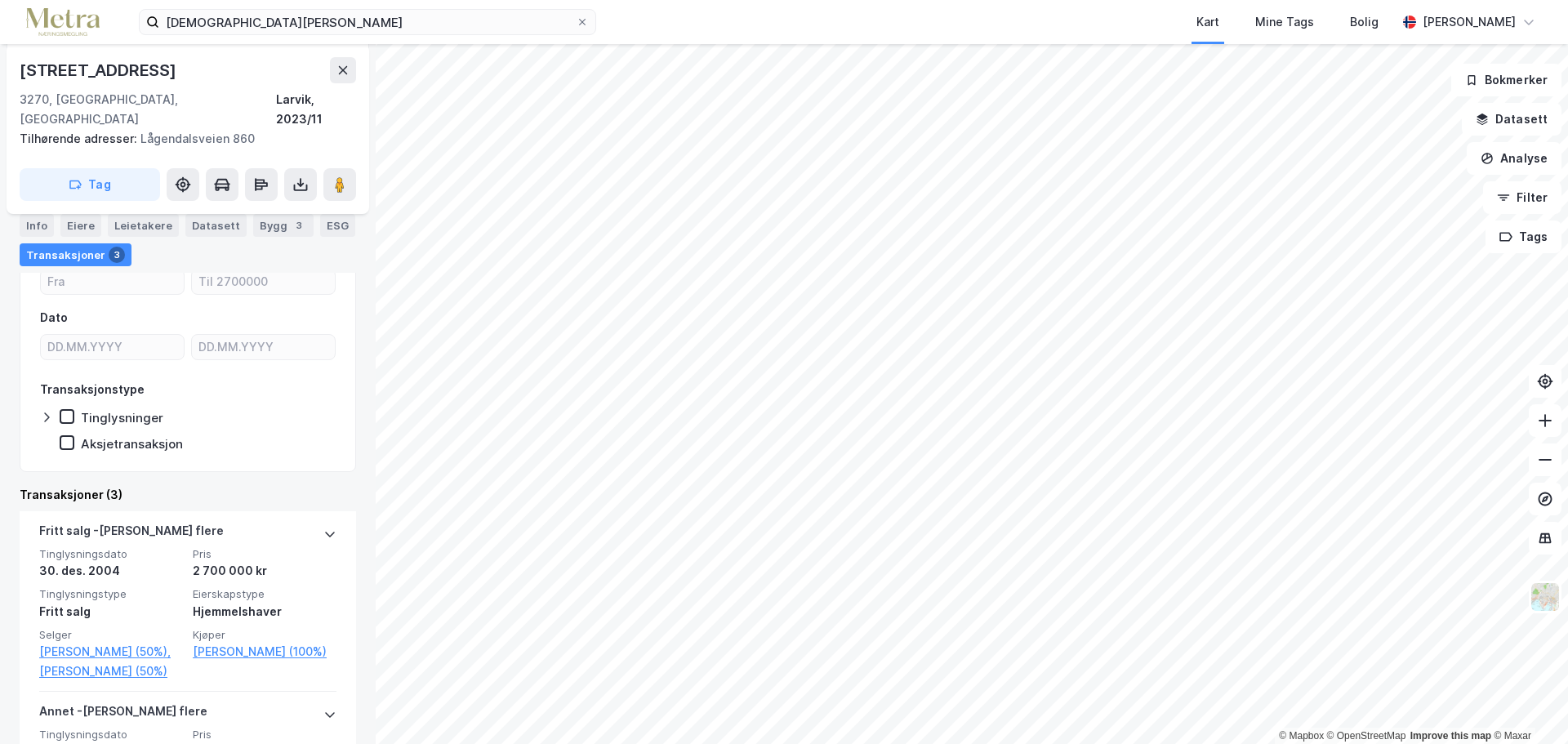
scroll to position [245, 0]
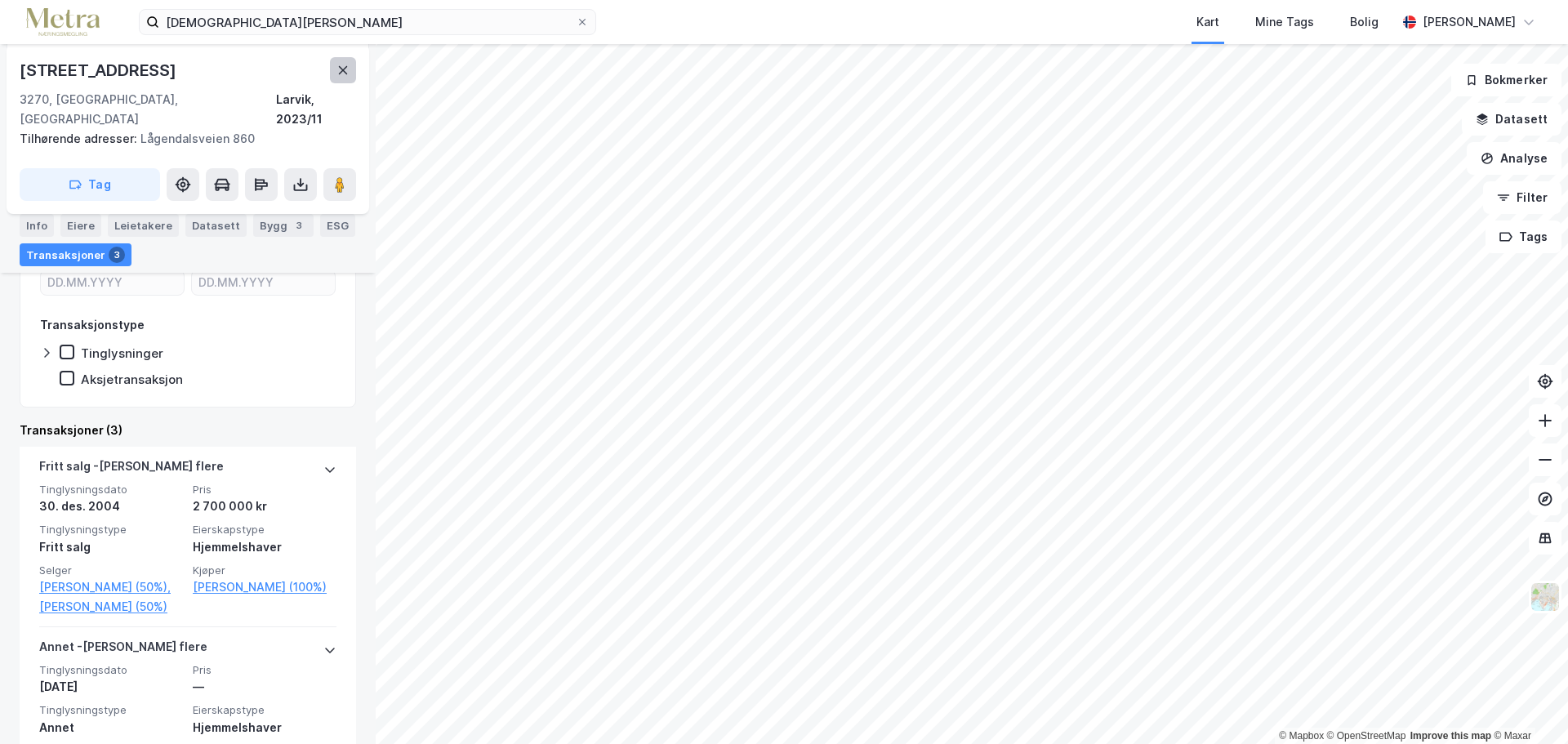
click at [339, 64] on icon at bounding box center [344, 71] width 13 height 13
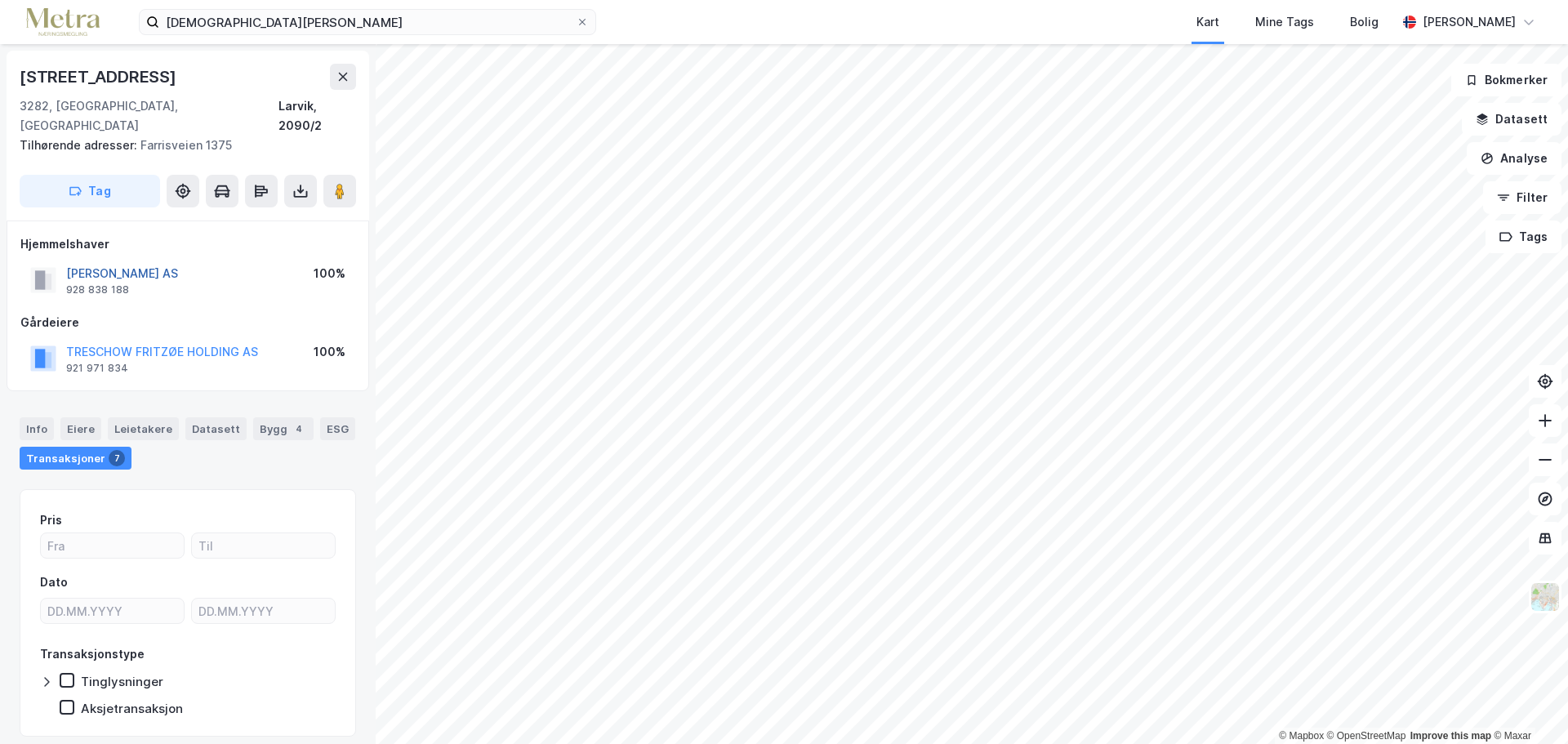
click at [0, 0] on button "FRITZØE SKOGER AS" at bounding box center [0, 0] width 0 height 0
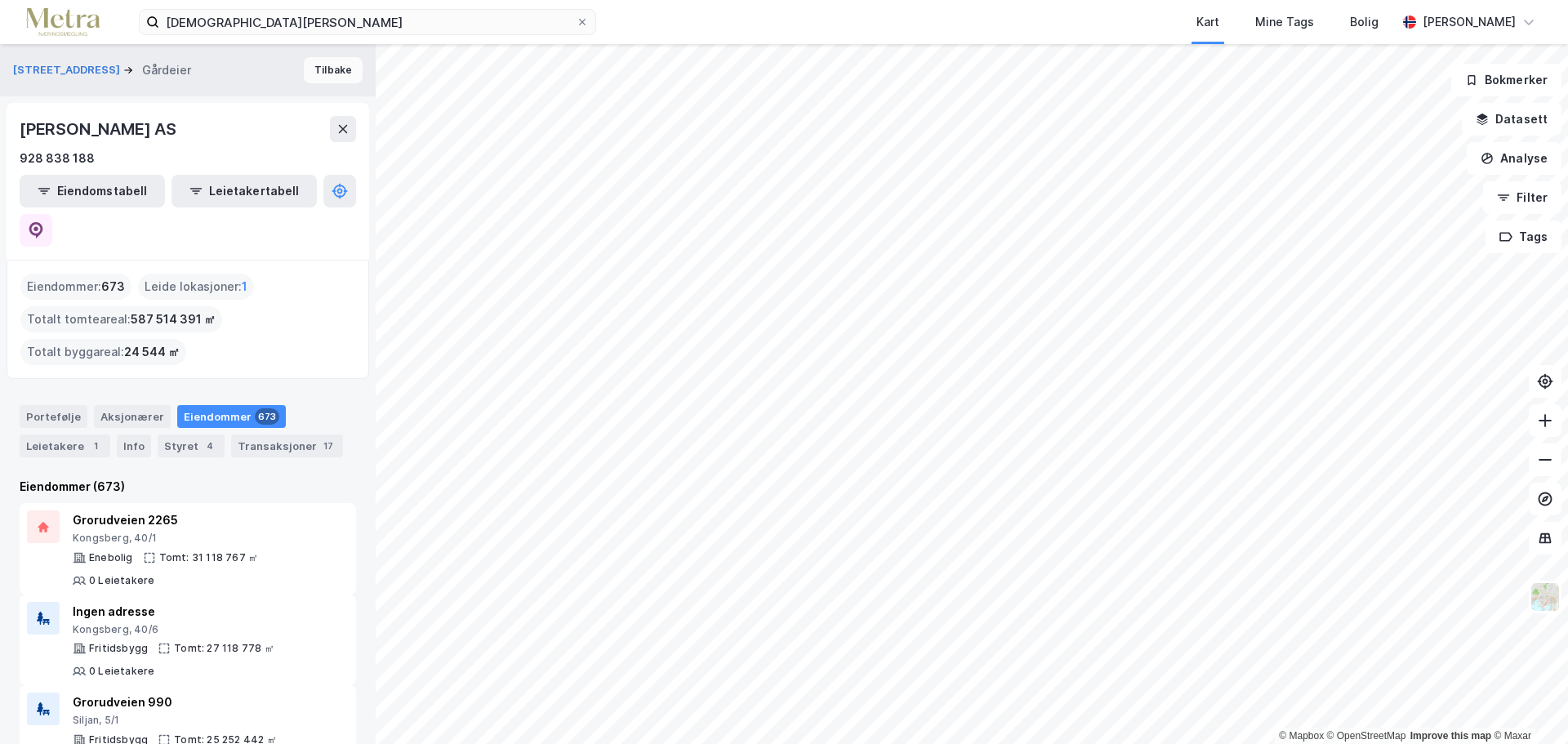
click at [325, 80] on button "Tilbake" at bounding box center [332, 70] width 58 height 26
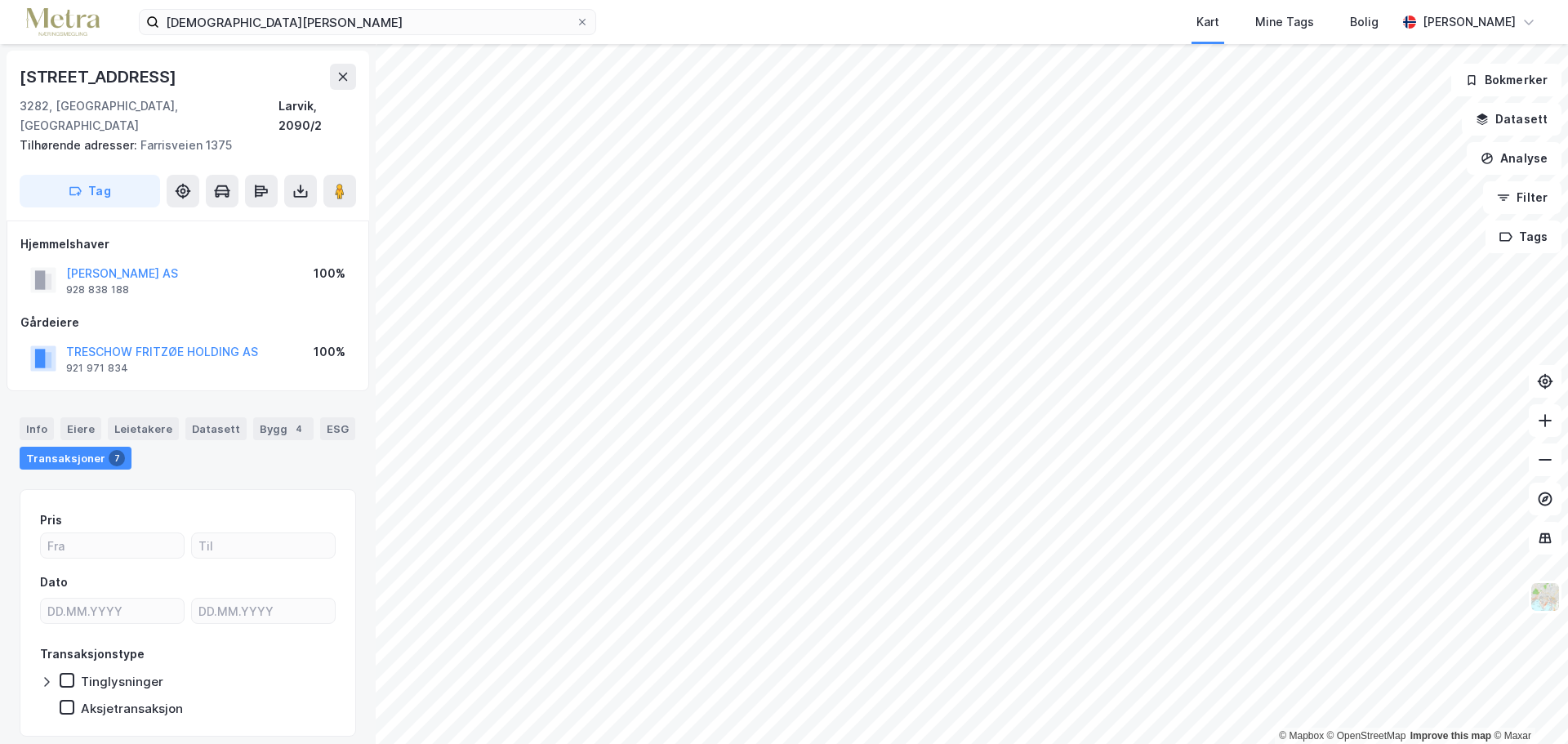
scroll to position [2, 0]
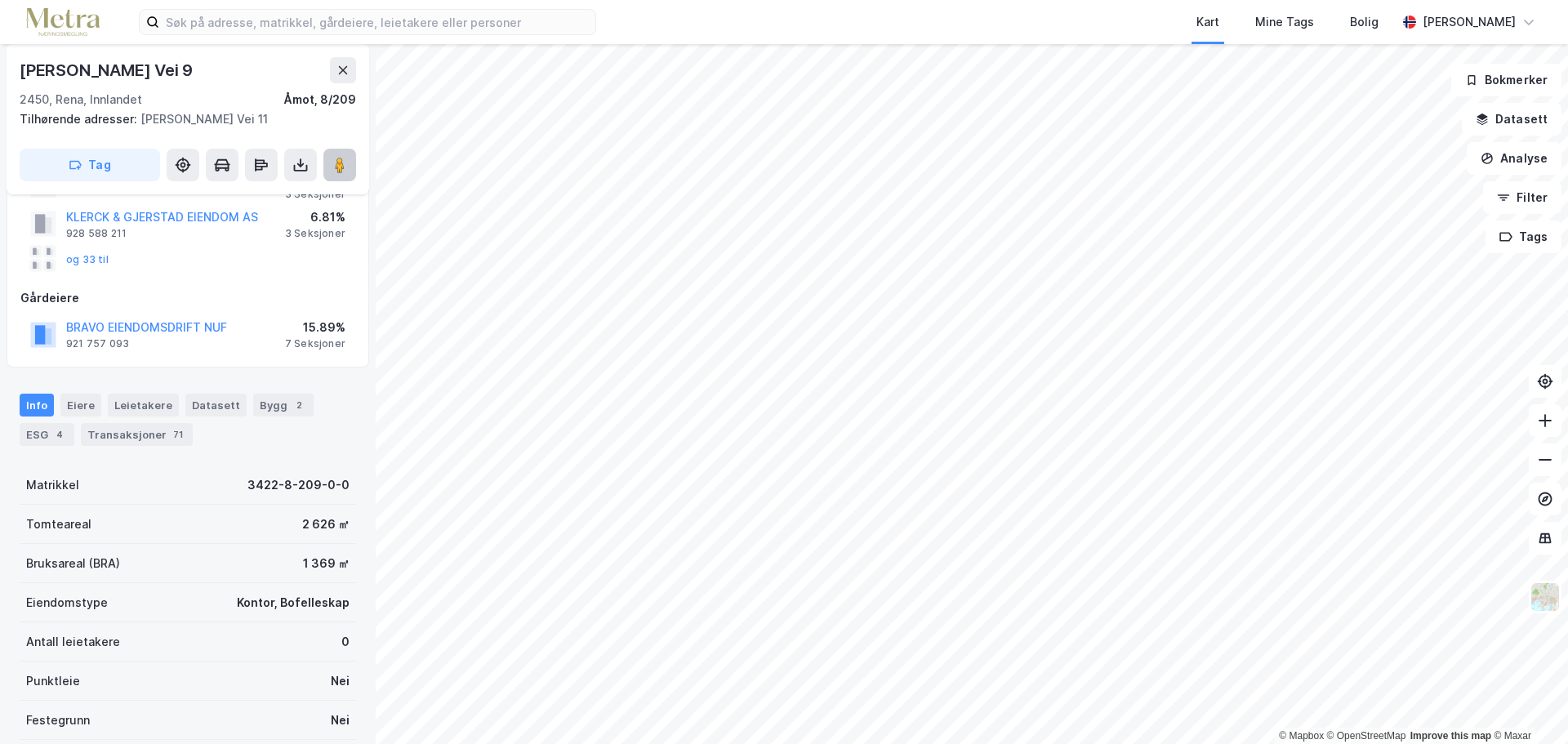
scroll to position [327, 0]
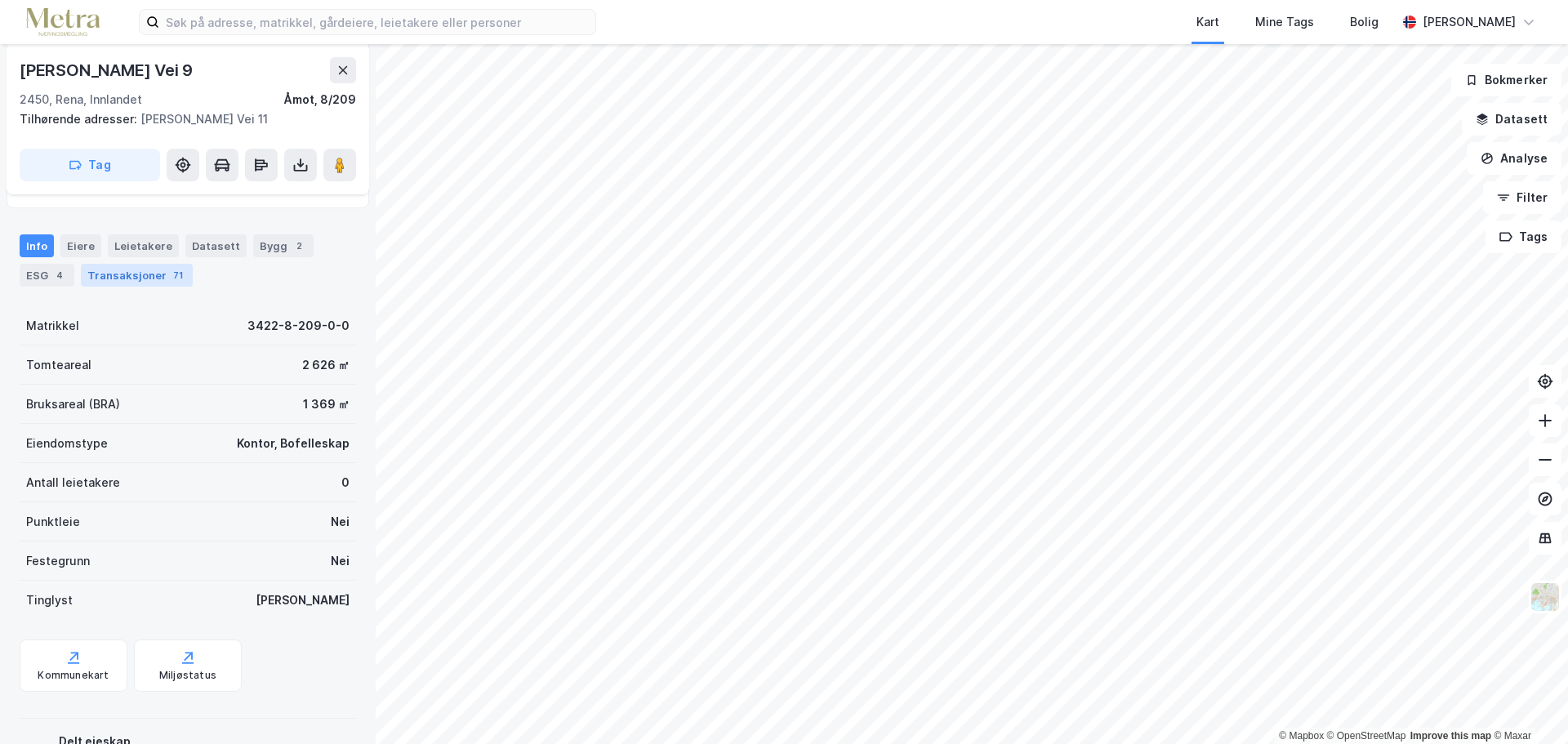
click at [142, 281] on div "Transaksjoner 71" at bounding box center [136, 276] width 112 height 23
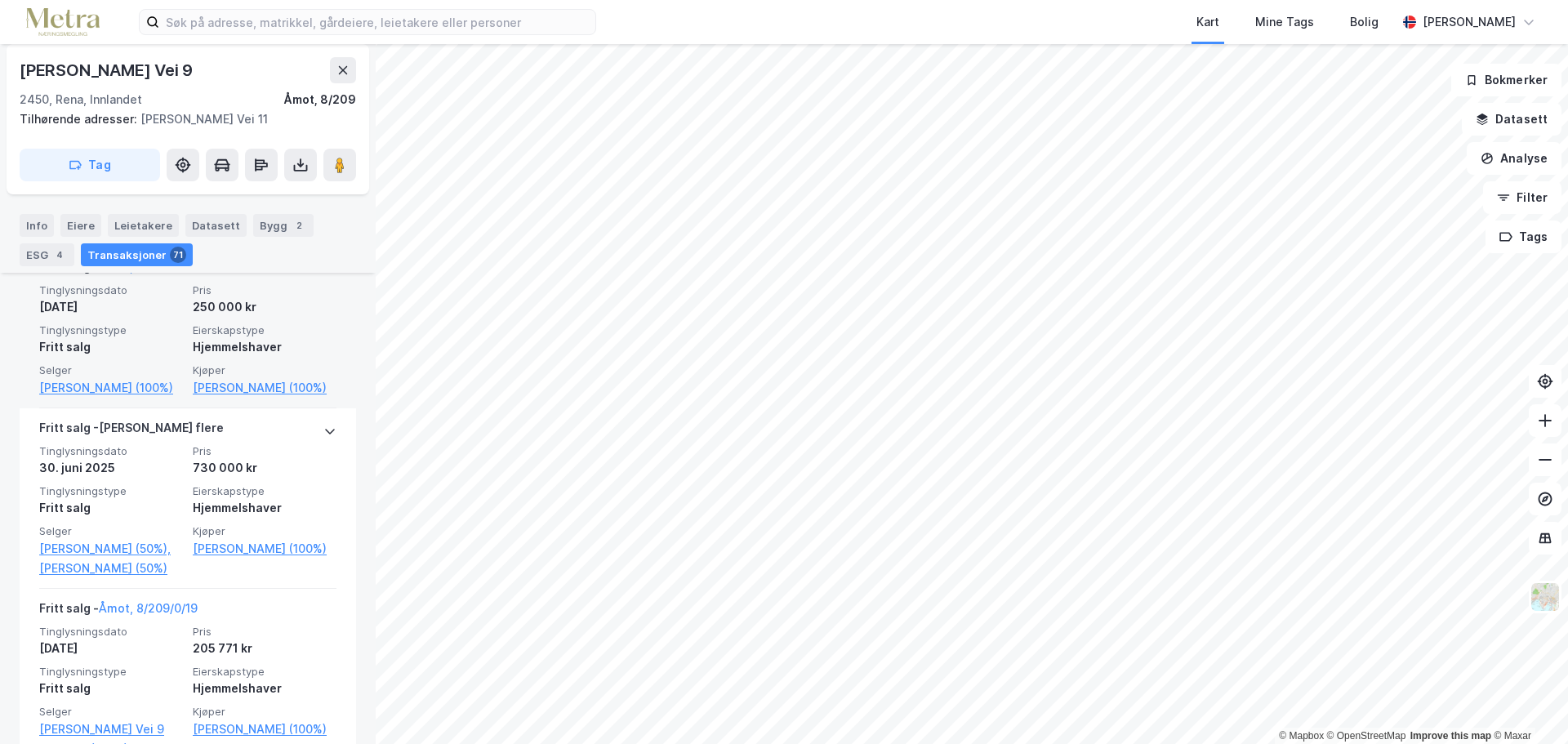
scroll to position [490, 0]
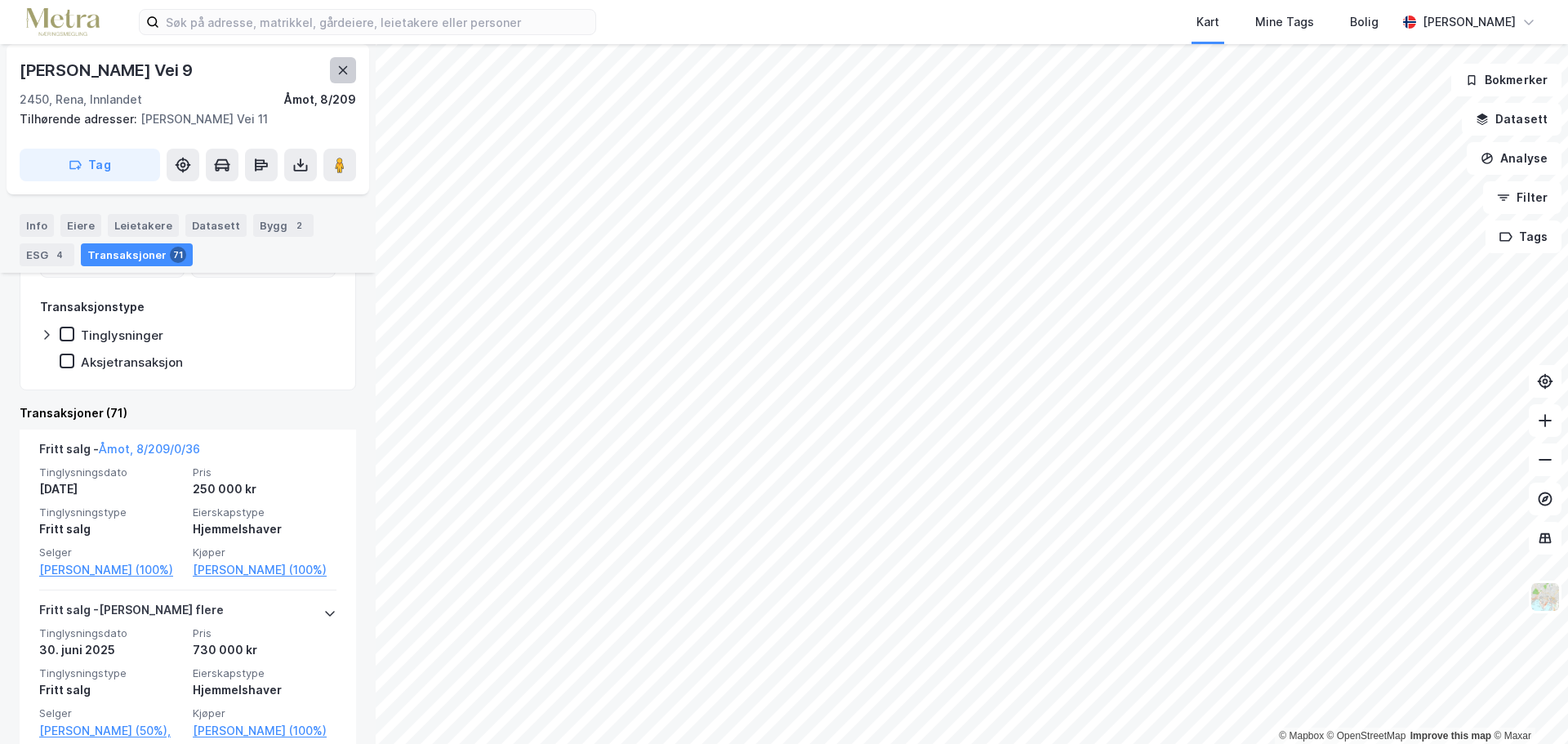
click at [352, 65] on button at bounding box center [343, 70] width 26 height 26
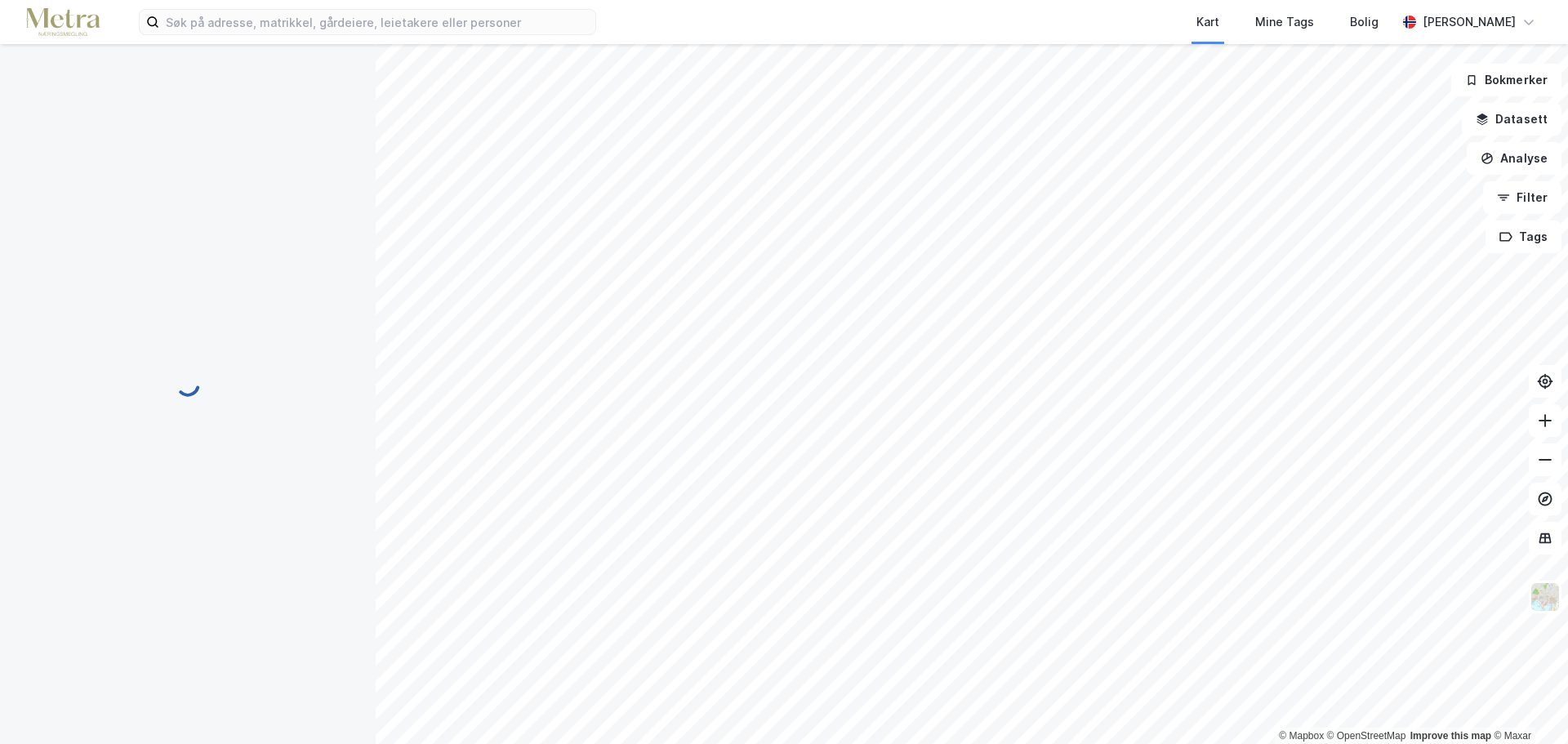
scroll to position [52, 0]
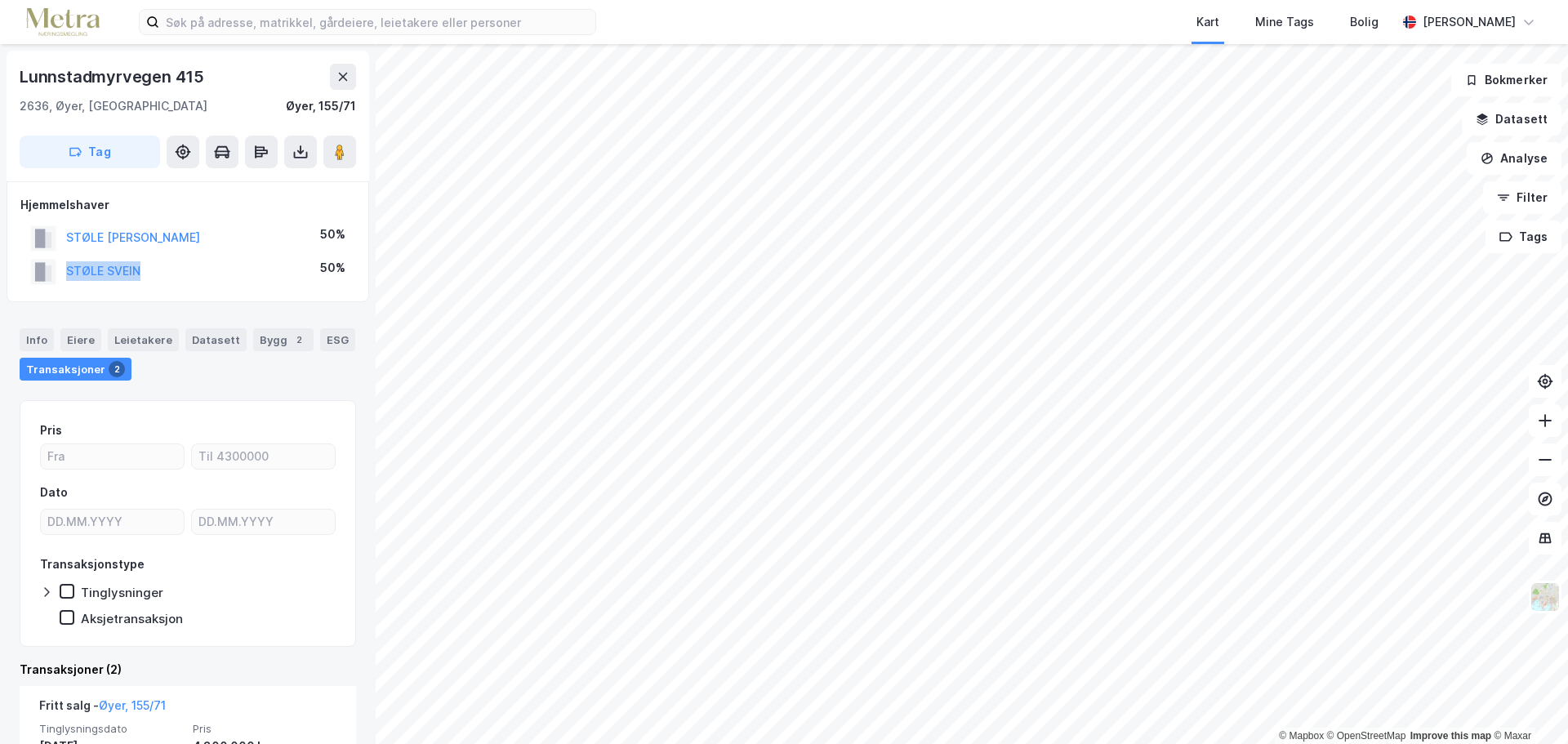
drag, startPoint x: 98, startPoint y: 270, endPoint x: 56, endPoint y: 265, distance: 42.3
click at [56, 265] on div "STØLE SVEIN 50%" at bounding box center [188, 271] width 335 height 34
copy button "STØLE SVEIN"
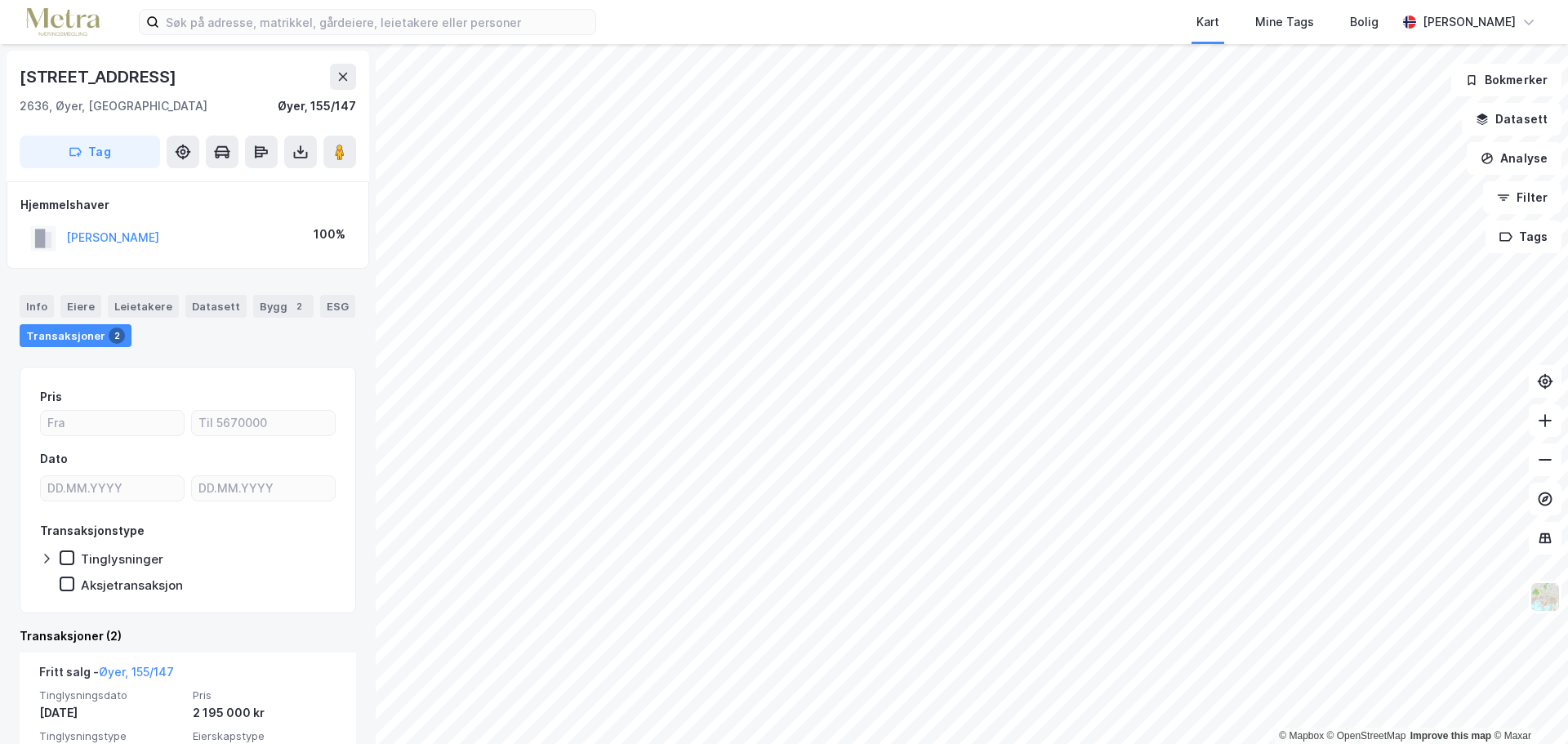
click at [1327, 743] on html "Kart Mine Tags [PERSON_NAME] © Mapbox © OpenStreetMap Improve this map © Maxar …" at bounding box center [784, 372] width 1568 height 744
drag, startPoint x: 214, startPoint y: 236, endPoint x: 57, endPoint y: 238, distance: 157.0
click at [58, 237] on div "[PERSON_NAME] [PERSON_NAME] 100%" at bounding box center [188, 237] width 335 height 34
copy button "[PERSON_NAME] [PERSON_NAME]"
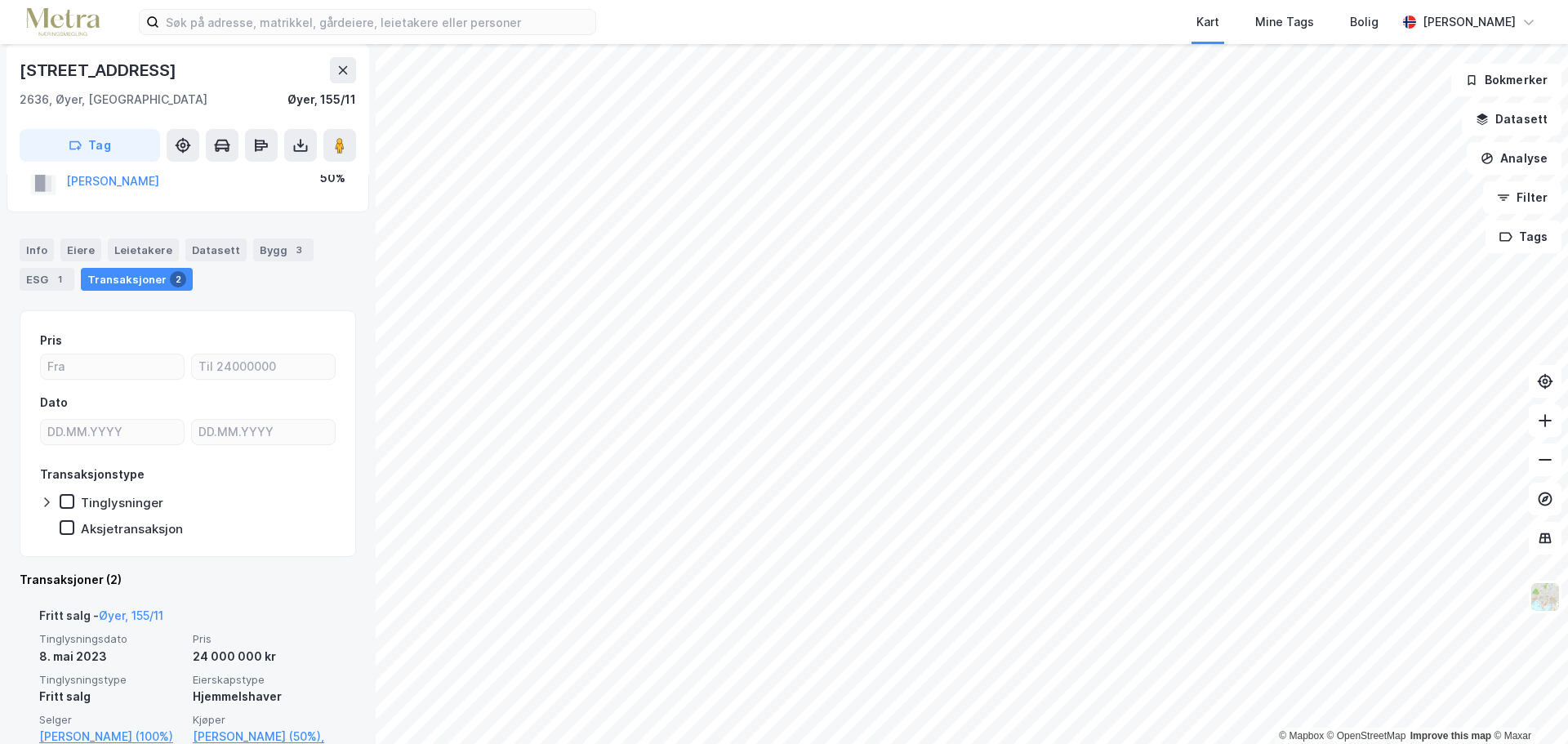
scroll to position [361, 0]
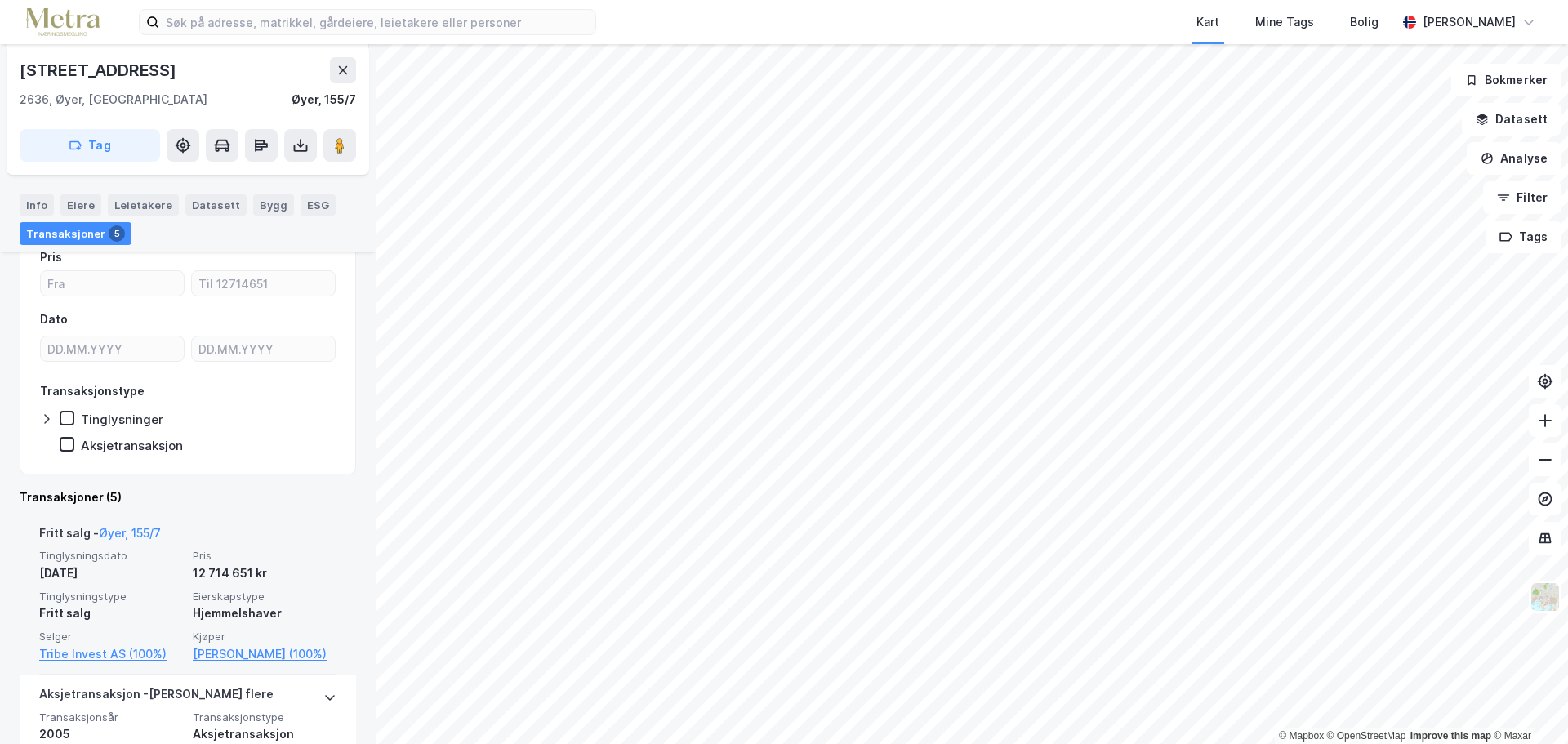
scroll to position [327, 0]
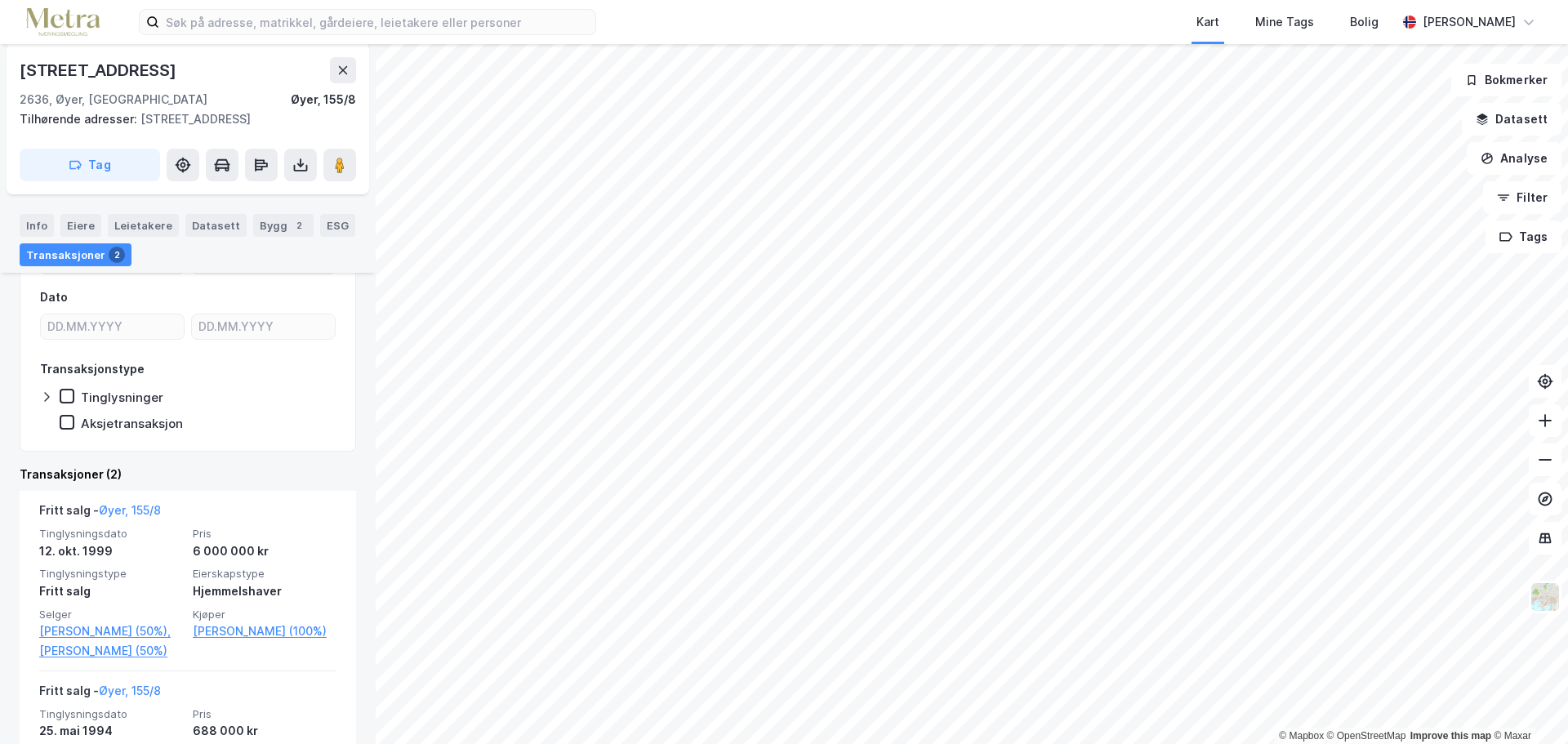
scroll to position [245, 0]
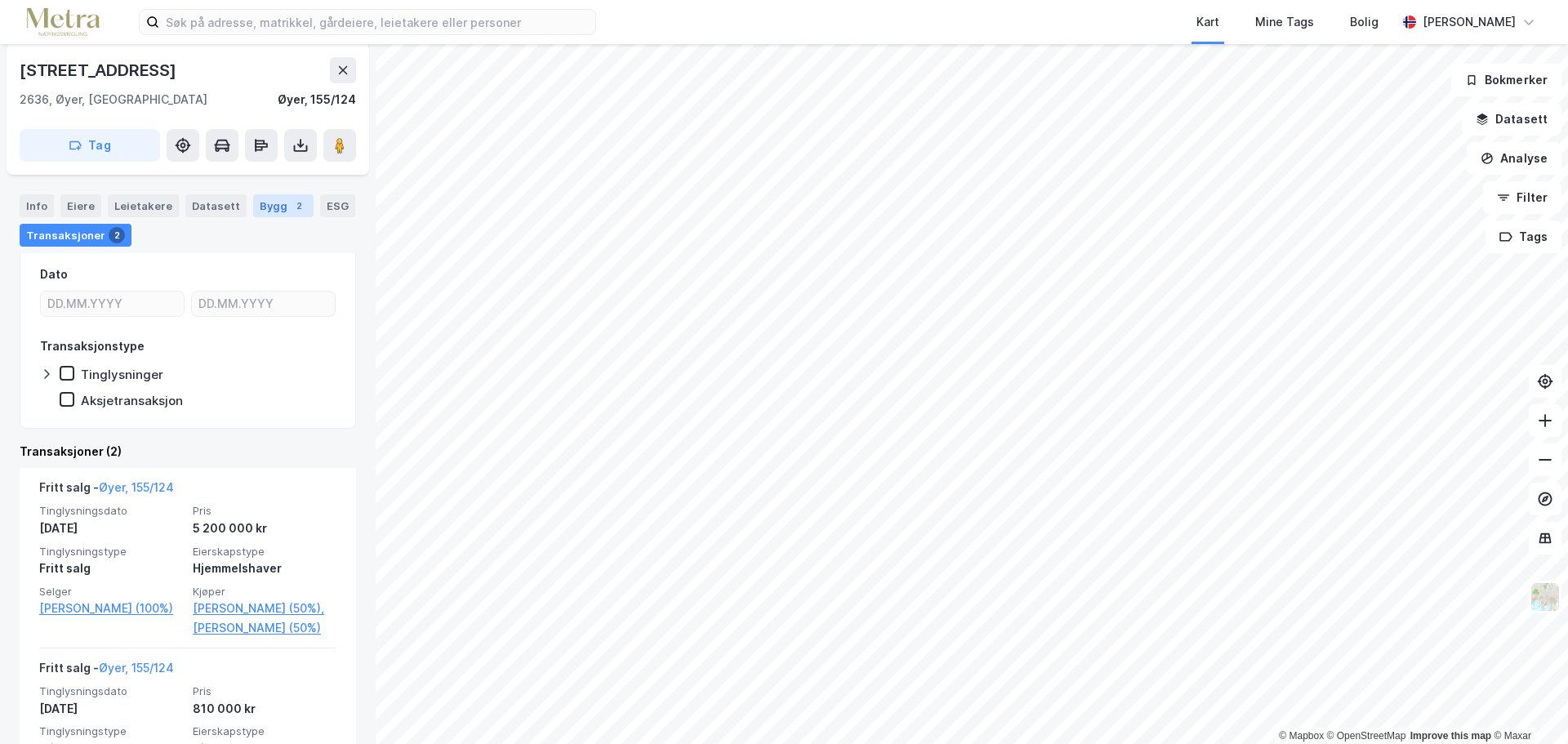
scroll to position [322, 0]
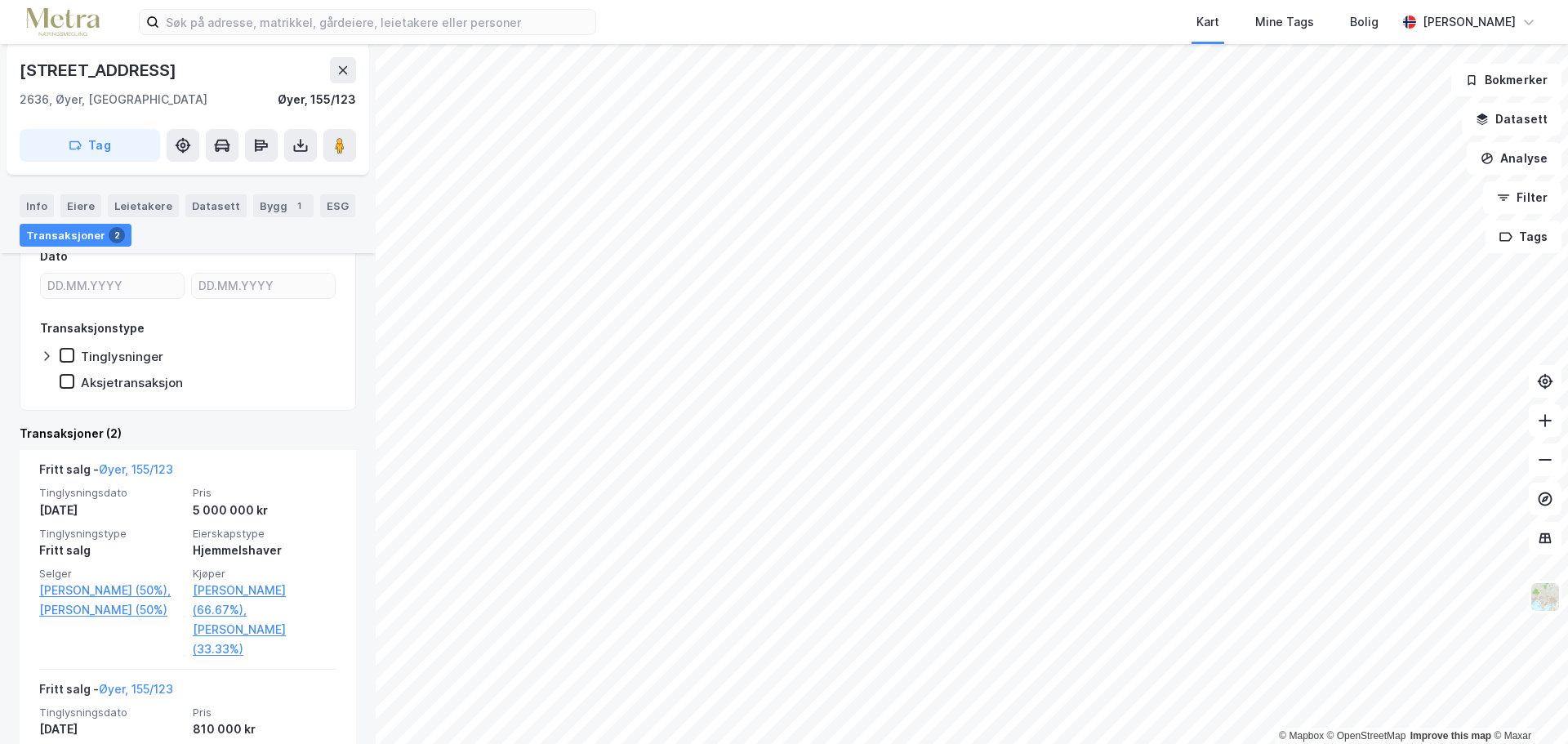
scroll to position [245, 0]
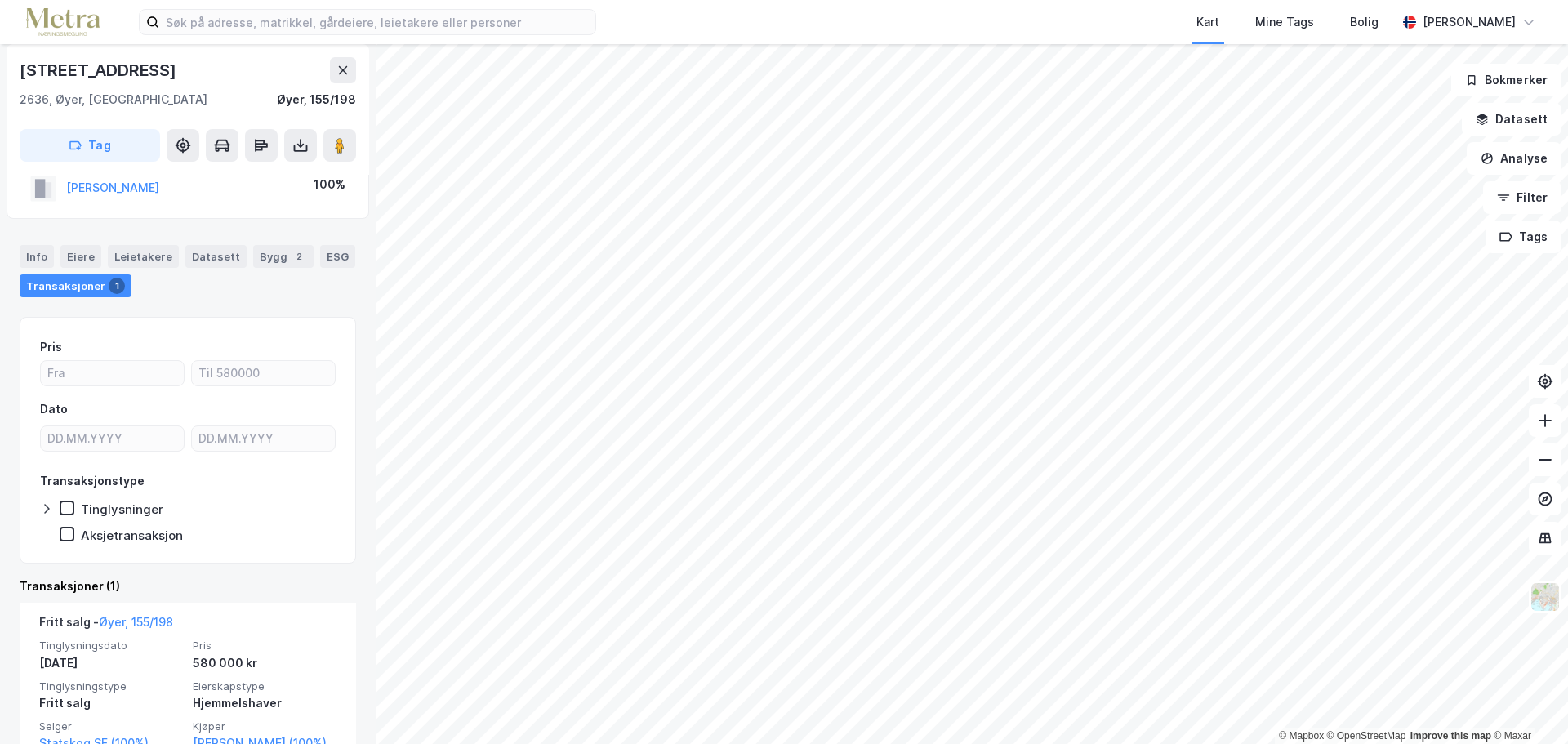
scroll to position [108, 0]
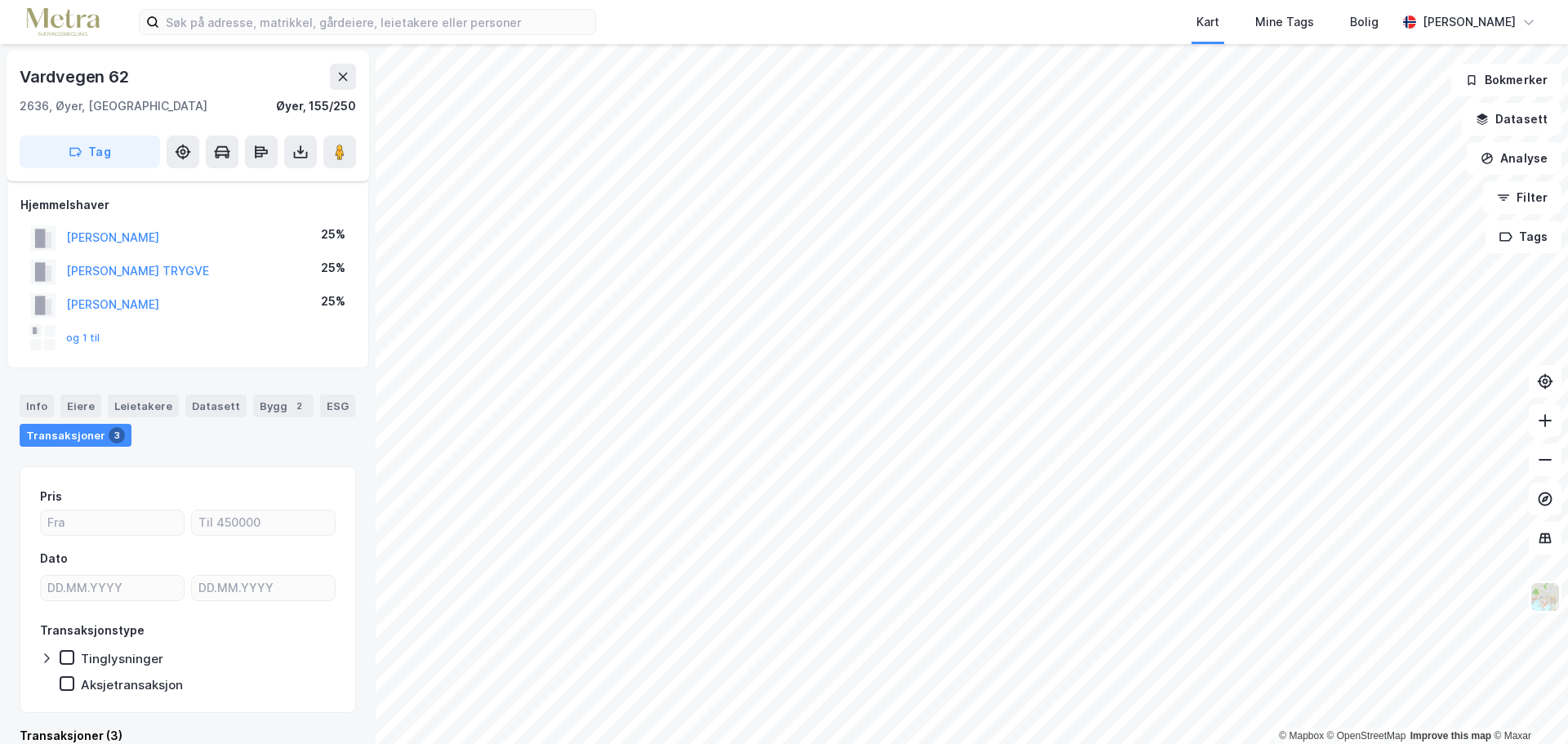
scroll to position [28, 0]
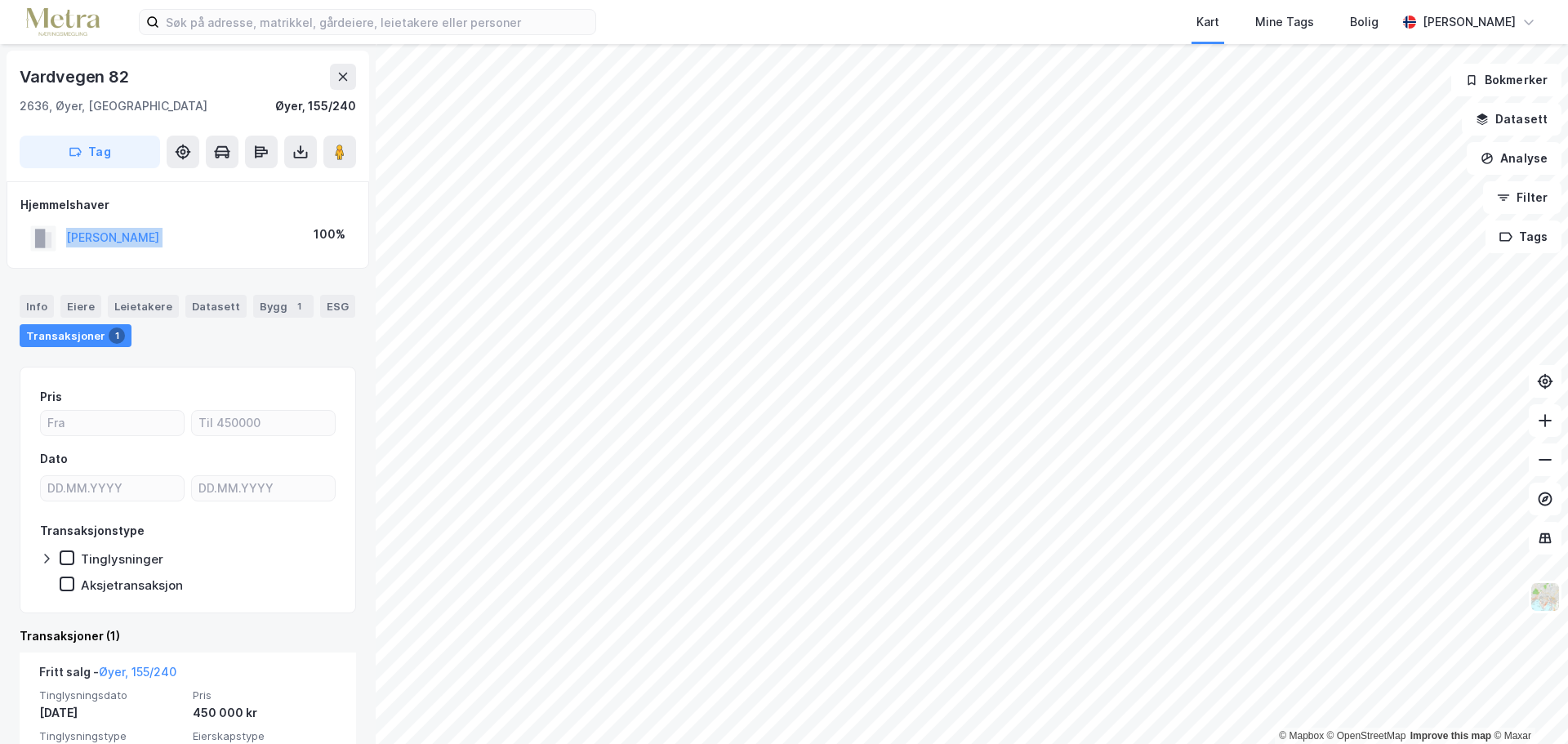
drag, startPoint x: 265, startPoint y: 245, endPoint x: 31, endPoint y: 229, distance: 234.5
click at [31, 229] on div "[PERSON_NAME] 100%" at bounding box center [188, 237] width 335 height 34
copy button "[PERSON_NAME]"
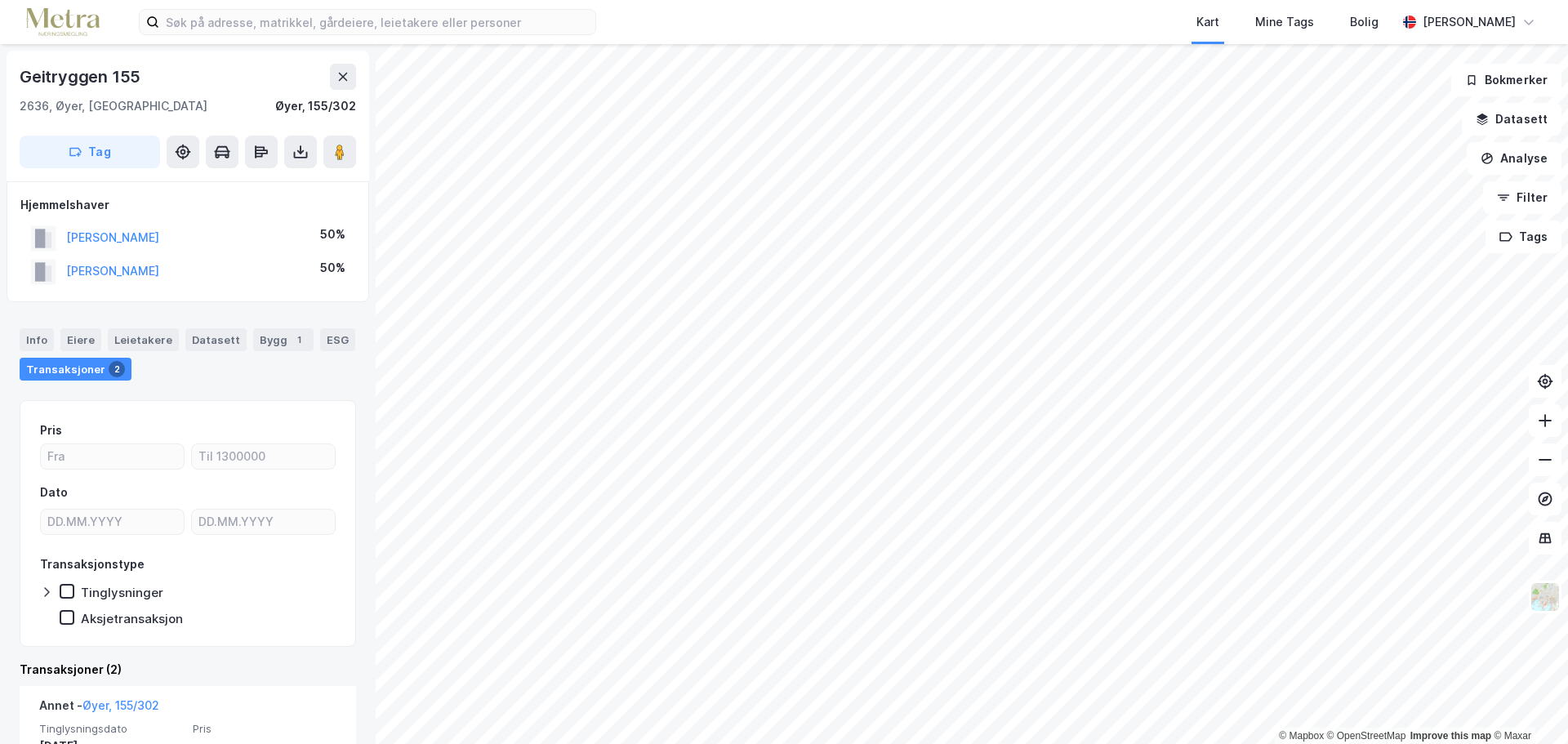
click at [584, 0] on html "Kart Mine Tags [PERSON_NAME] © Mapbox © OpenStreetMap Improve this map © [PERSO…" at bounding box center [784, 372] width 1568 height 744
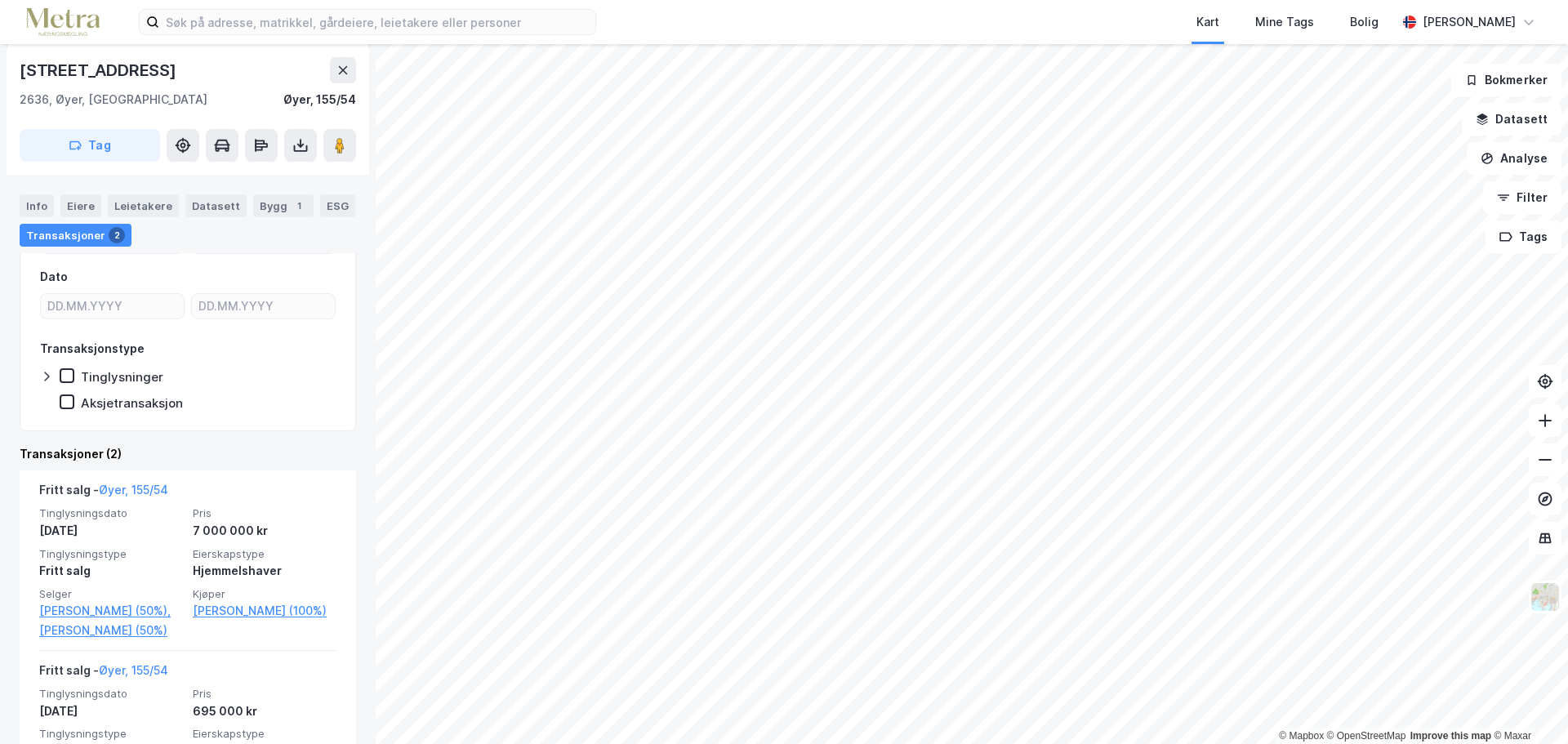
scroll to position [288, 0]
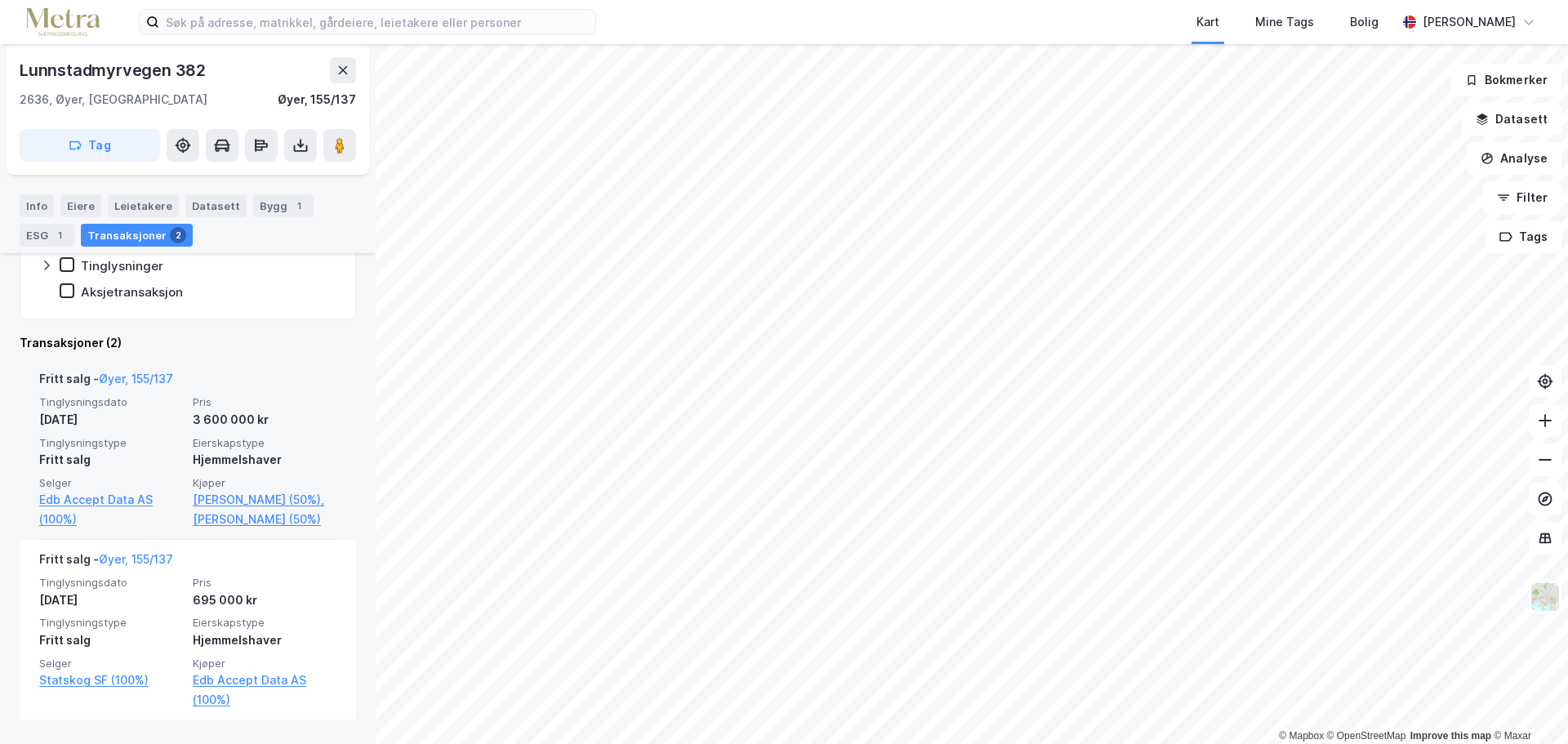
scroll to position [342, 0]
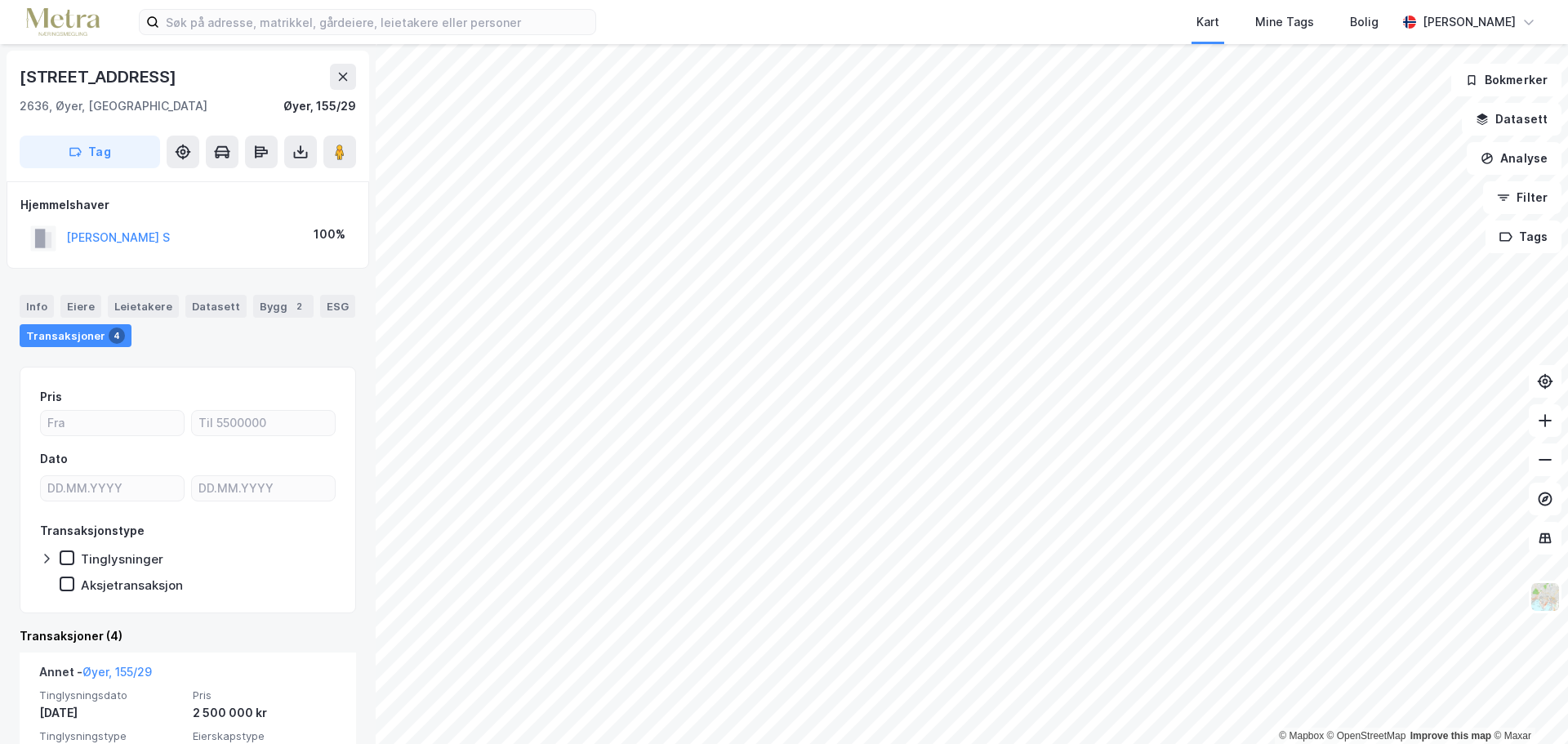
click at [932, 743] on html "Kart Mine Tags [PERSON_NAME] © Mapbox © OpenStreetMap Improve this map © Maxar …" at bounding box center [784, 372] width 1568 height 744
click at [1151, 743] on html "Kart Mine Tags [PERSON_NAME] © Mapbox © OpenStreetMap Improve this map © Maxar …" at bounding box center [784, 372] width 1568 height 744
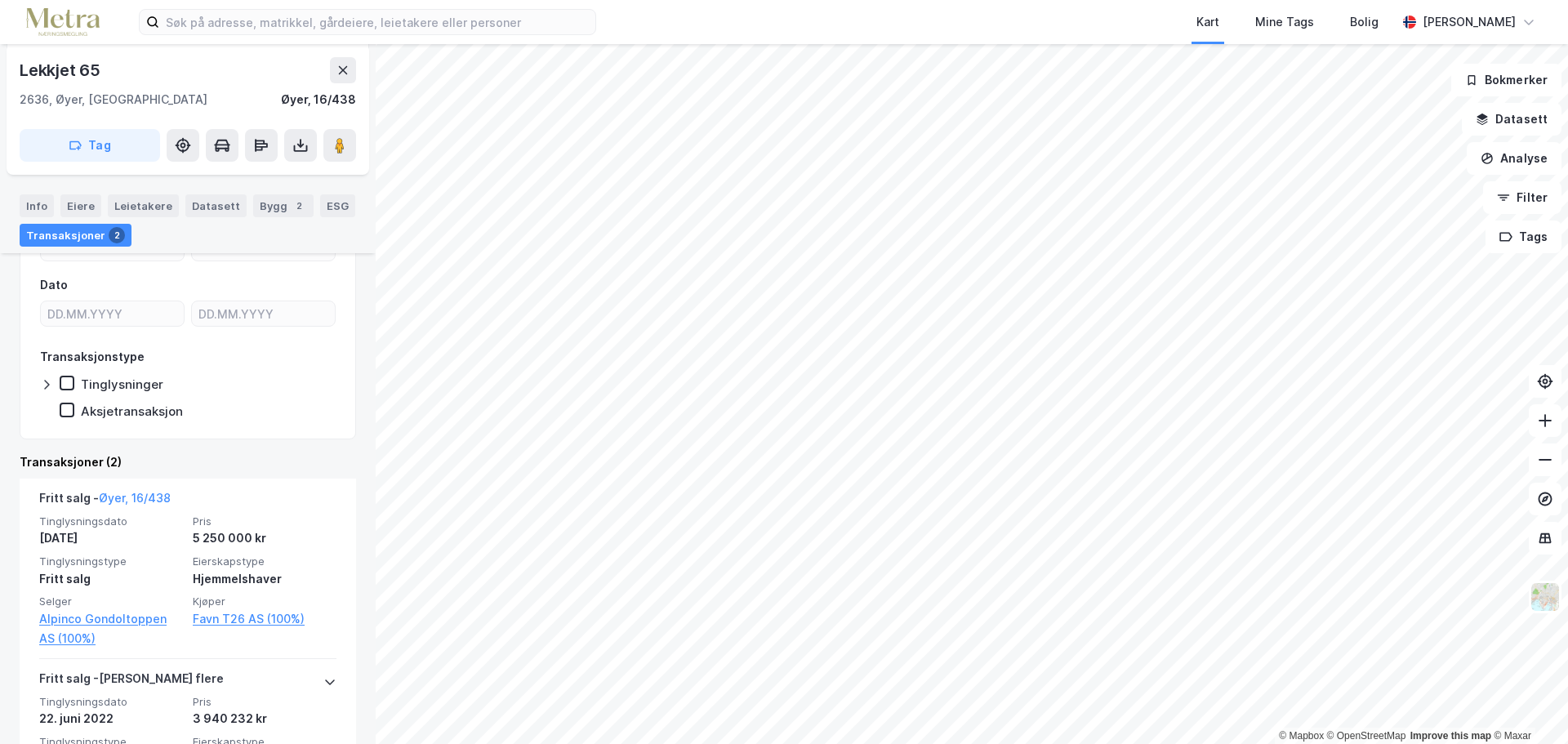
scroll to position [378, 0]
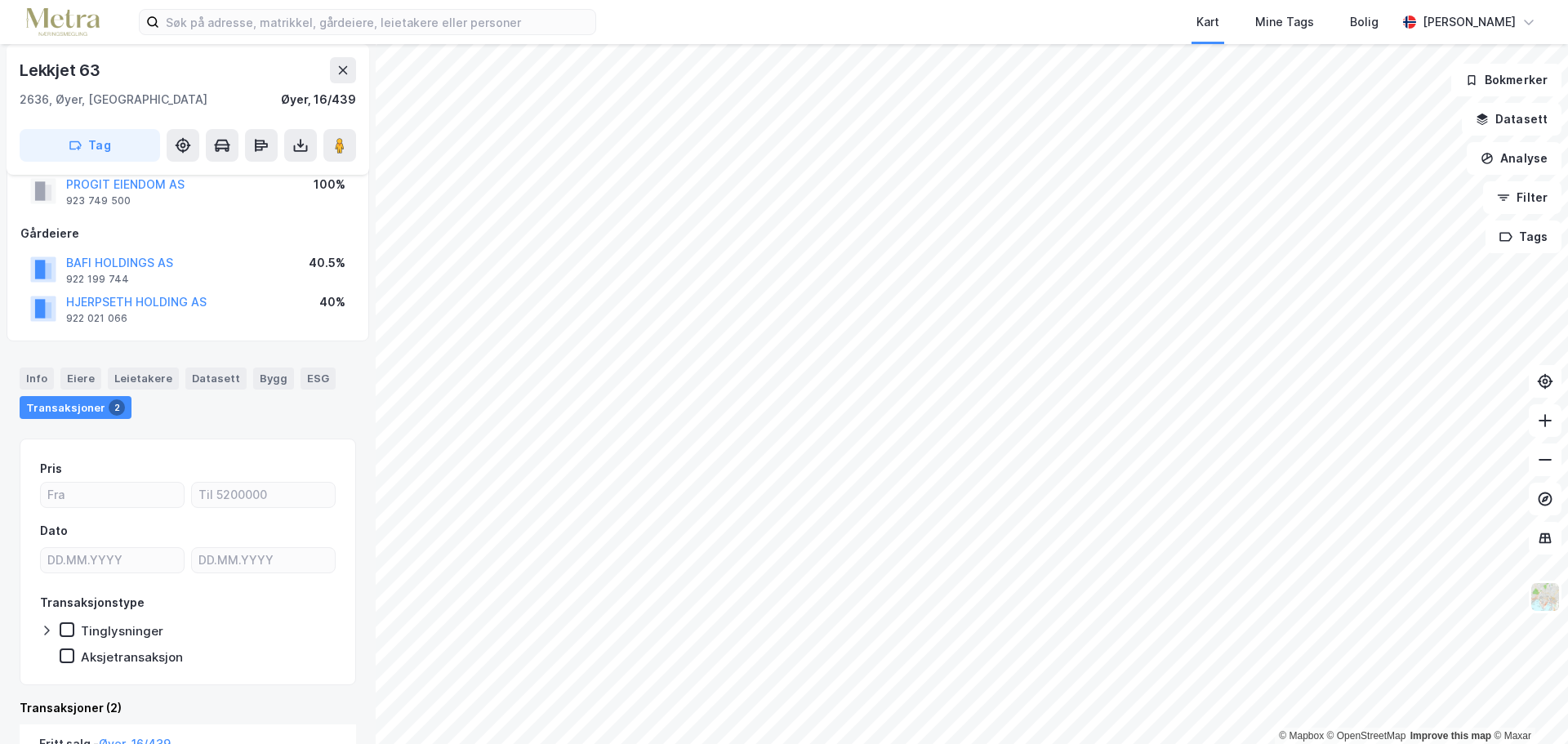
scroll to position [295, 0]
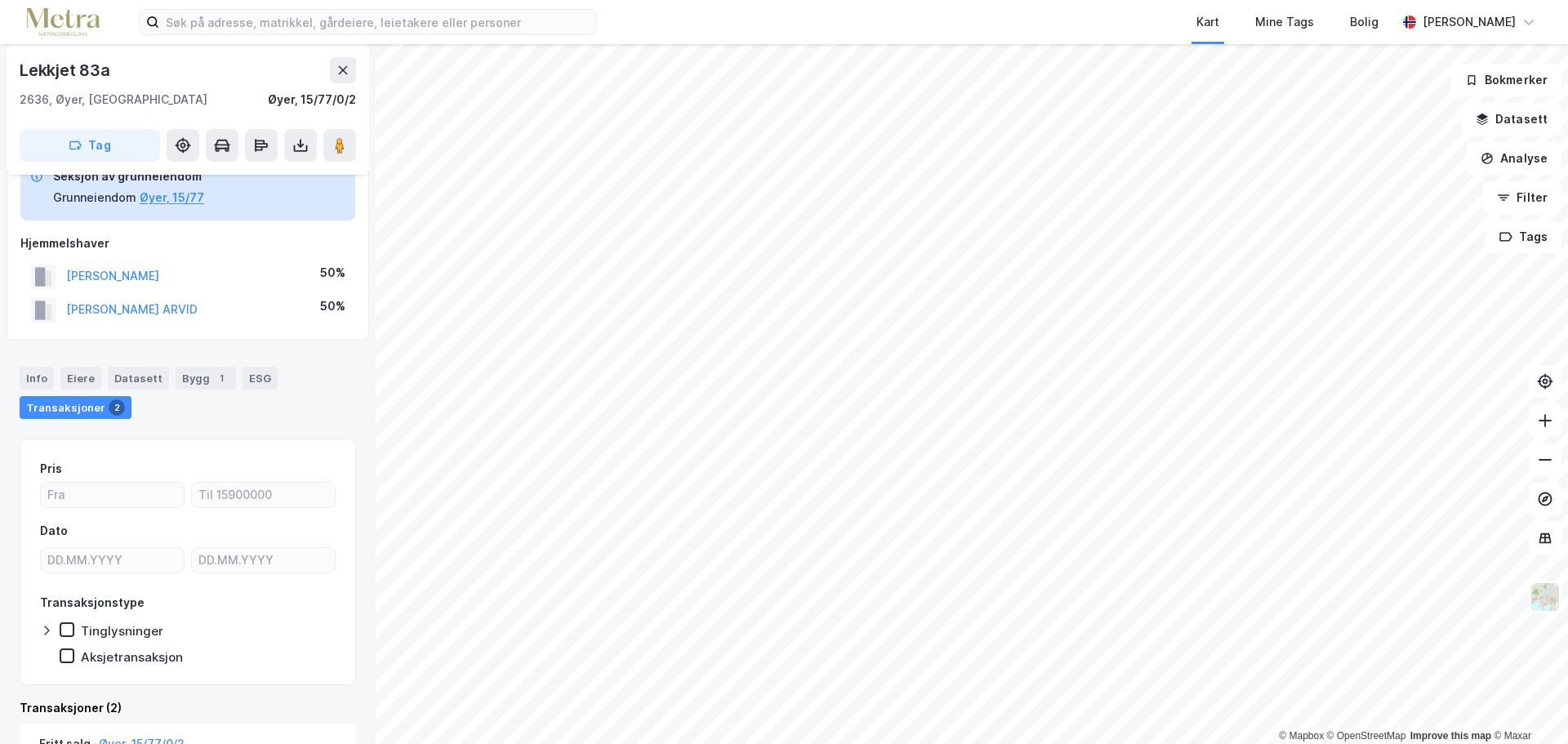
scroll to position [402, 0]
